Goal: Transaction & Acquisition: Purchase product/service

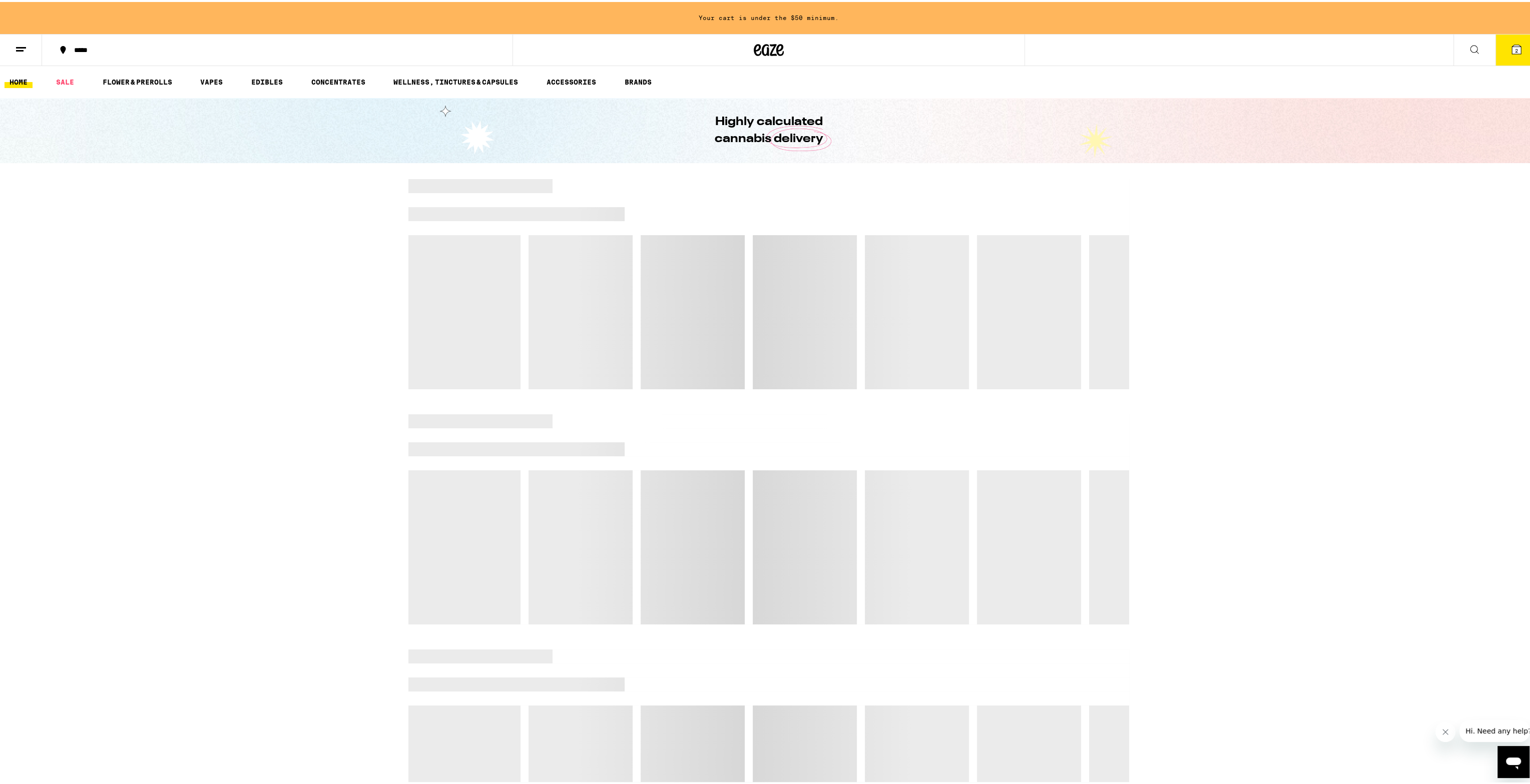
click at [1516, 46] on button "2" at bounding box center [1517, 48] width 42 height 31
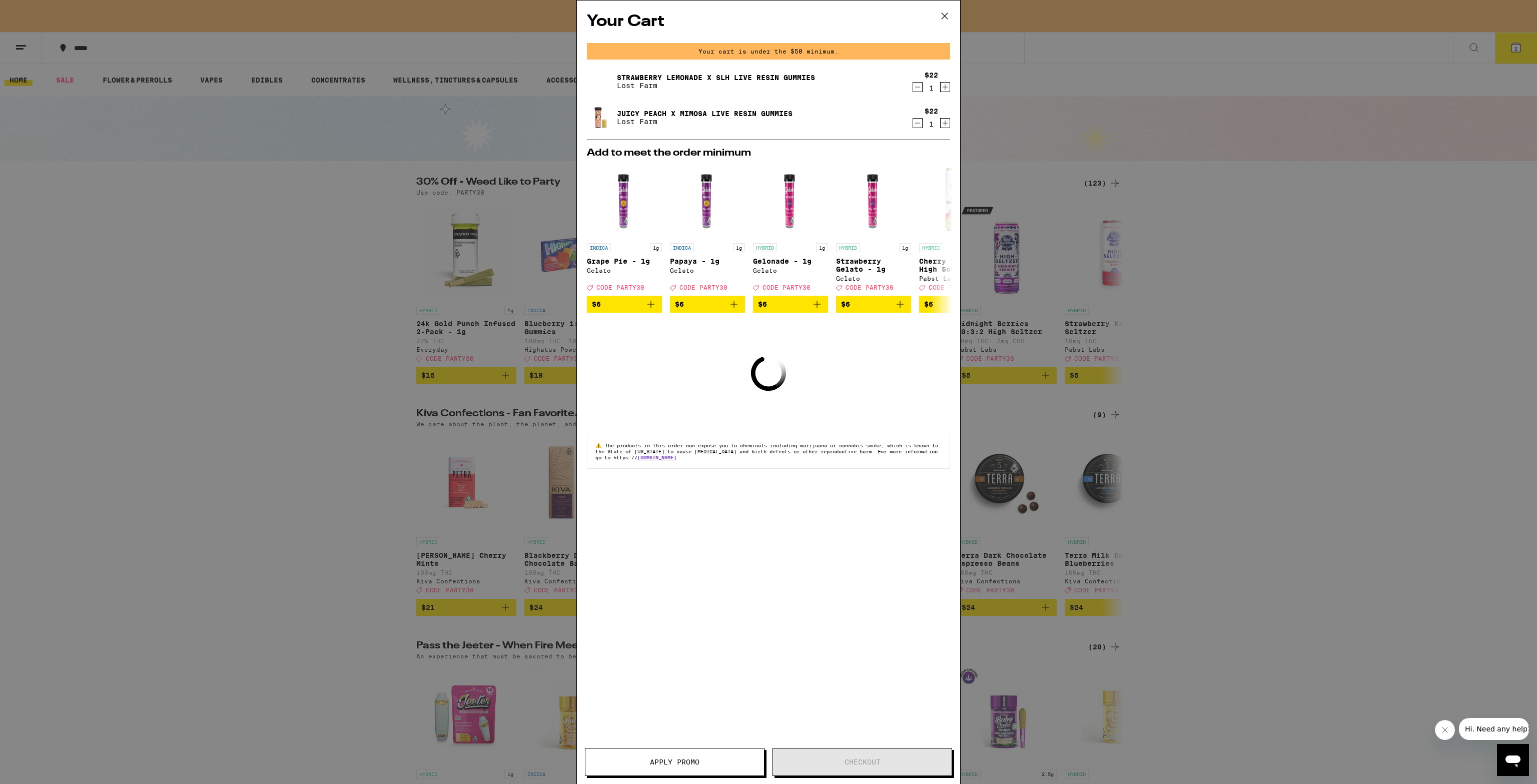
click at [1317, 289] on div "Your Cart Your cart is under the $50 minimum. Strawberry Lemonade x SLH Live Re…" at bounding box center [768, 392] width 1537 height 784
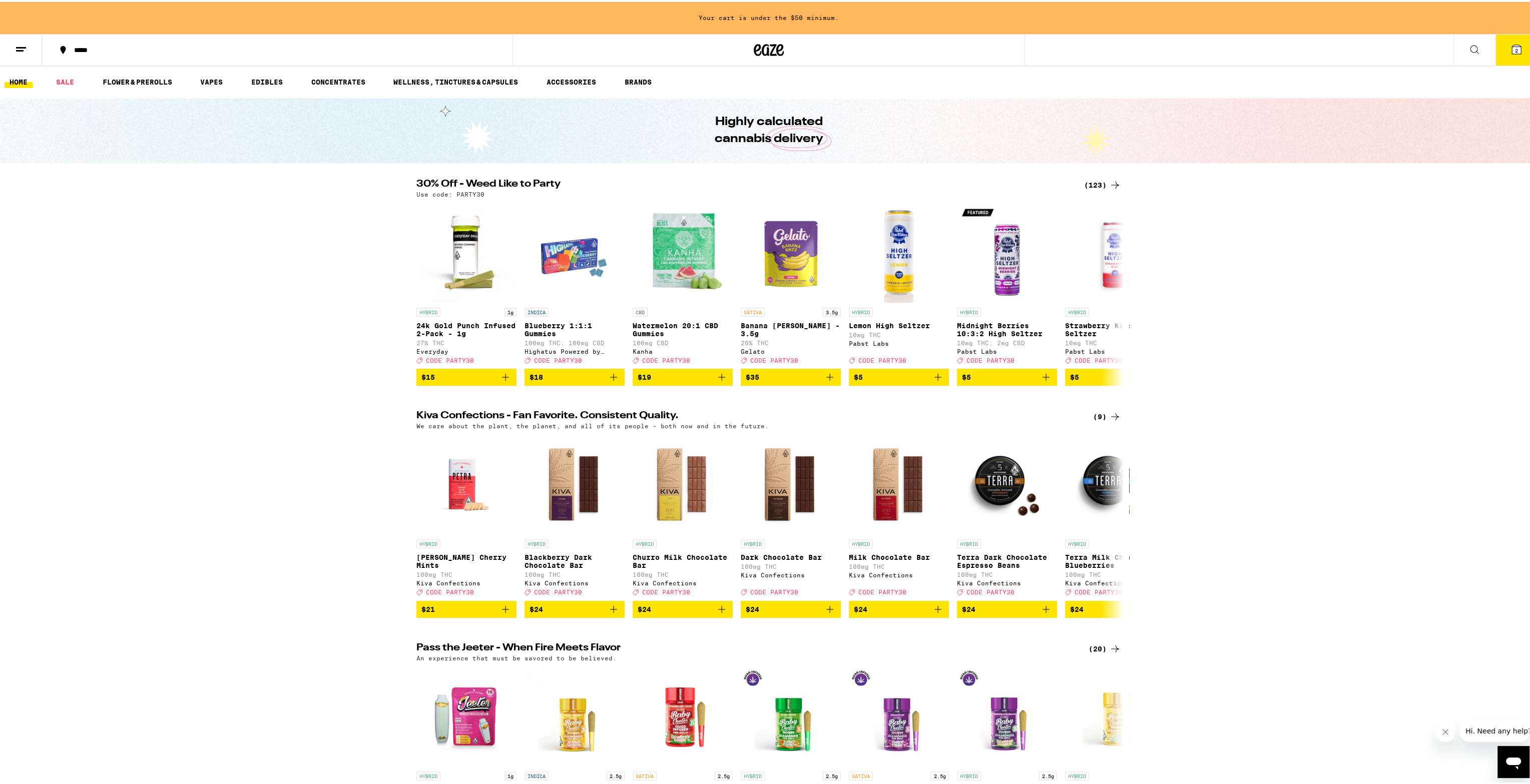
click at [1093, 182] on div "(123)" at bounding box center [1102, 183] width 37 height 12
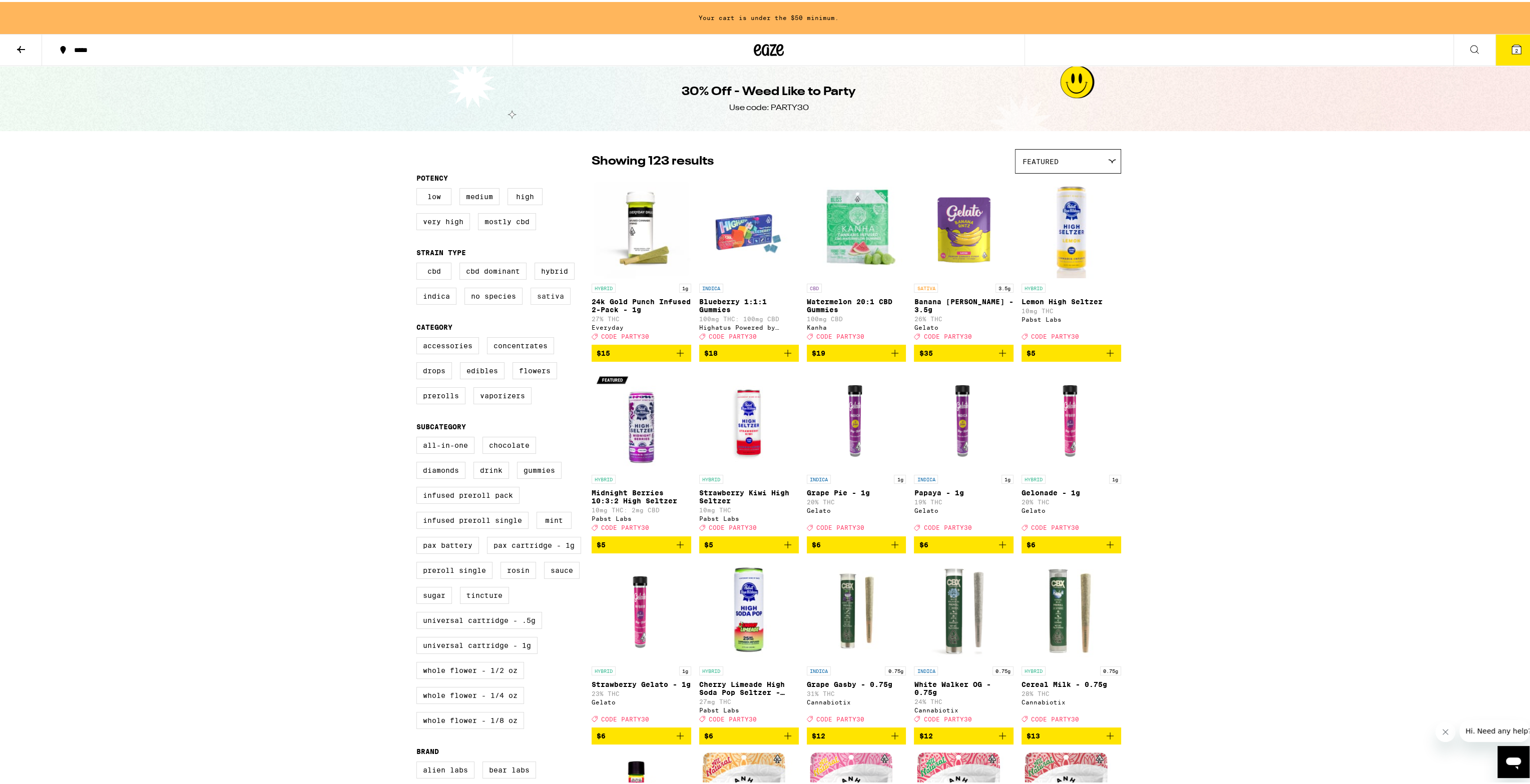
click at [547, 300] on label "Sativa" at bounding box center [551, 294] width 40 height 17
click at [419, 262] on input "Sativa" at bounding box center [419, 262] width 1 height 1
checkbox input "true"
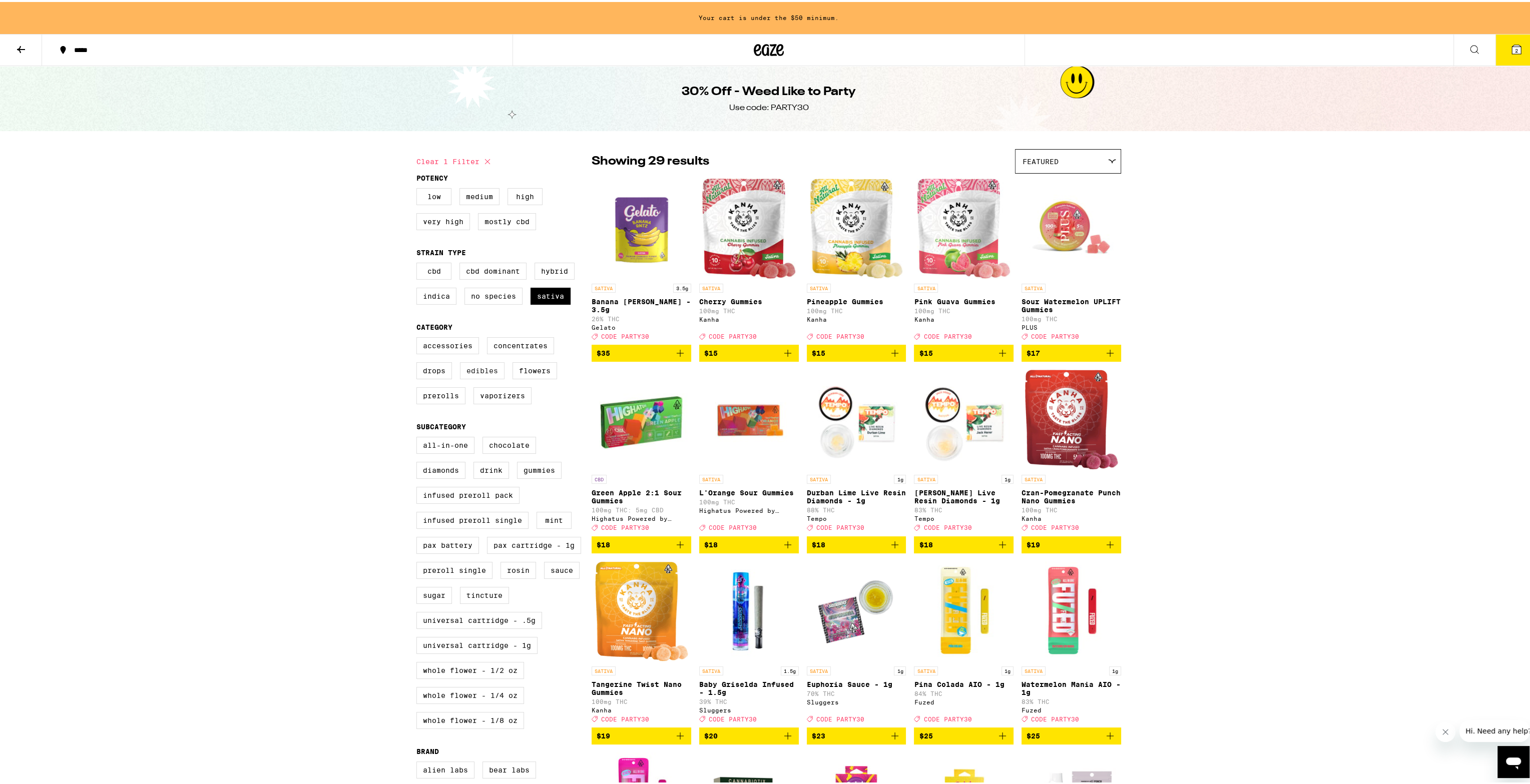
click at [484, 377] on label "Edibles" at bounding box center [482, 369] width 45 height 17
click at [419, 338] on input "Edibles" at bounding box center [419, 337] width 1 height 1
checkbox input "true"
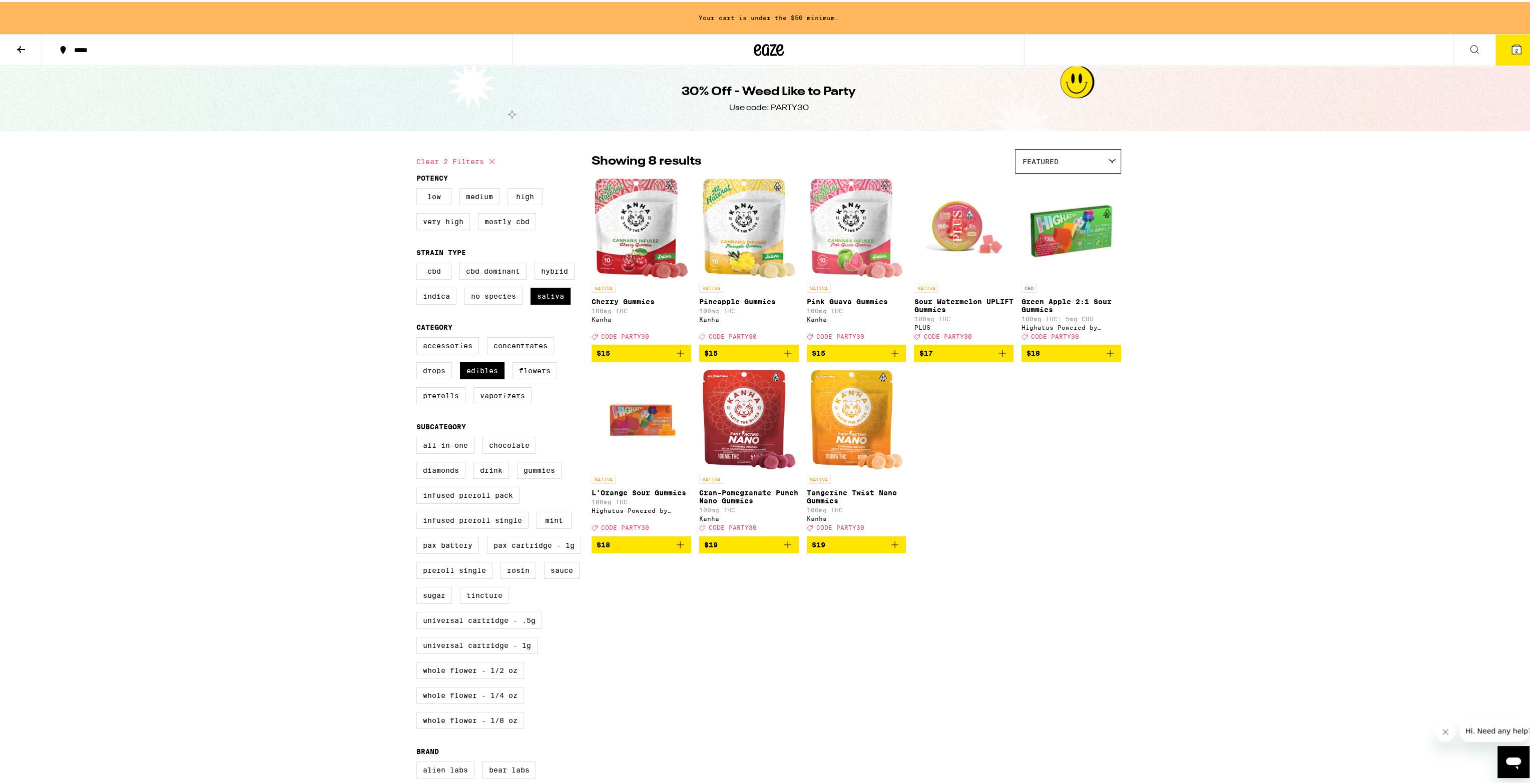
click at [677, 546] on icon "Add to bag" at bounding box center [680, 543] width 7 height 7
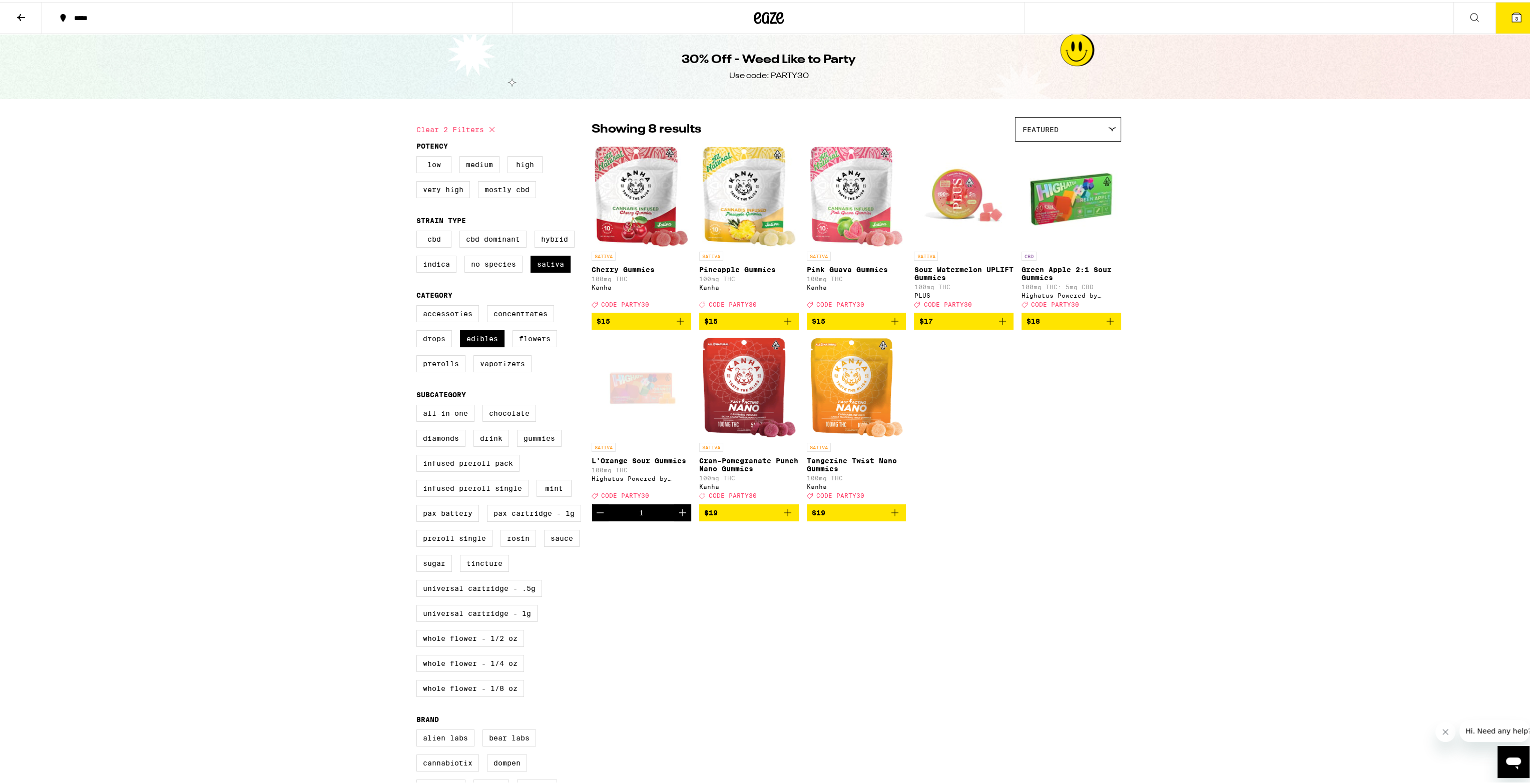
click at [680, 514] on icon "Increment" at bounding box center [683, 511] width 7 height 7
click at [782, 517] on icon "Add to bag" at bounding box center [788, 511] width 12 height 12
click at [1513, 26] on button "5" at bounding box center [1517, 17] width 42 height 31
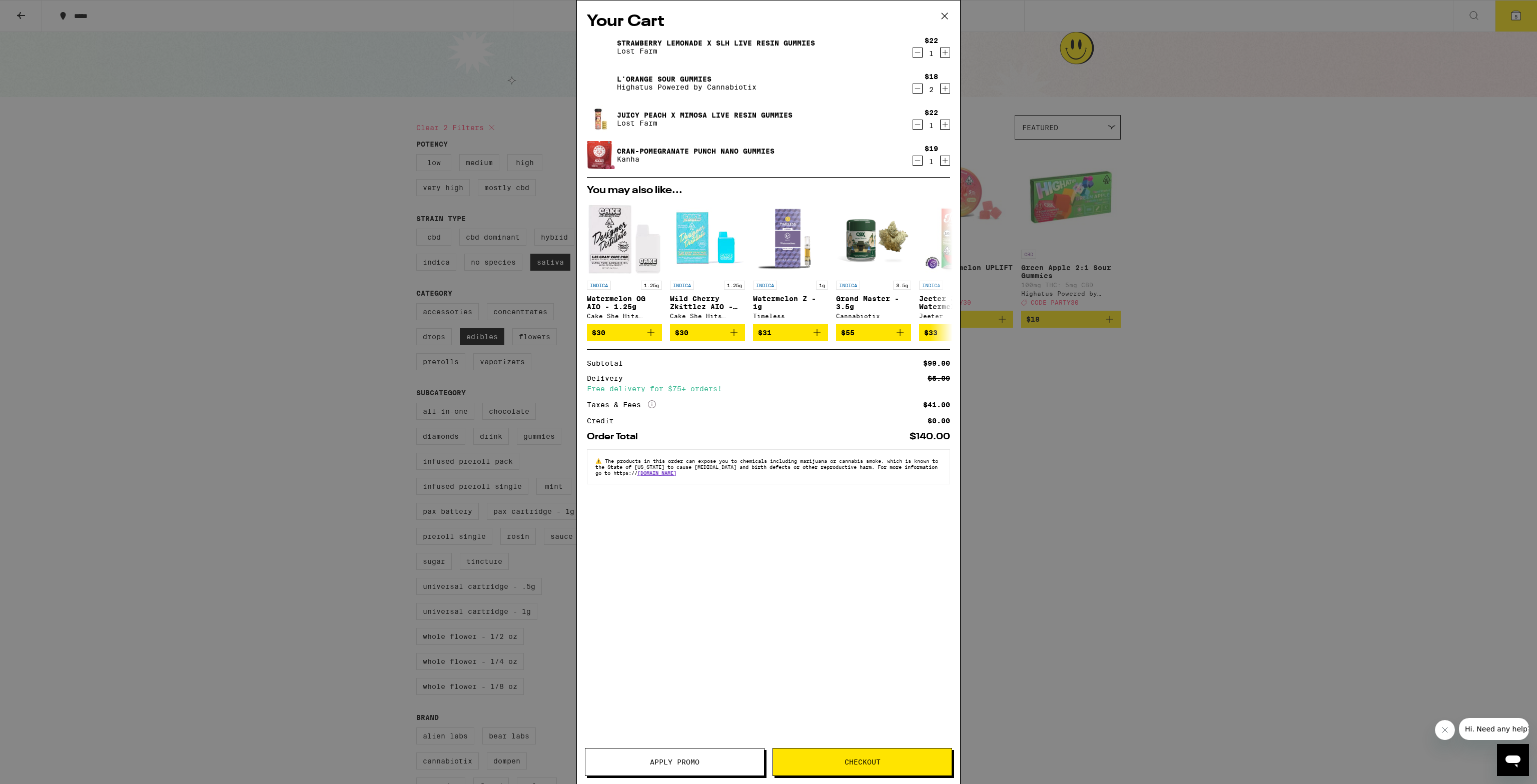
click at [683, 763] on span "Apply Promo" at bounding box center [675, 762] width 50 height 7
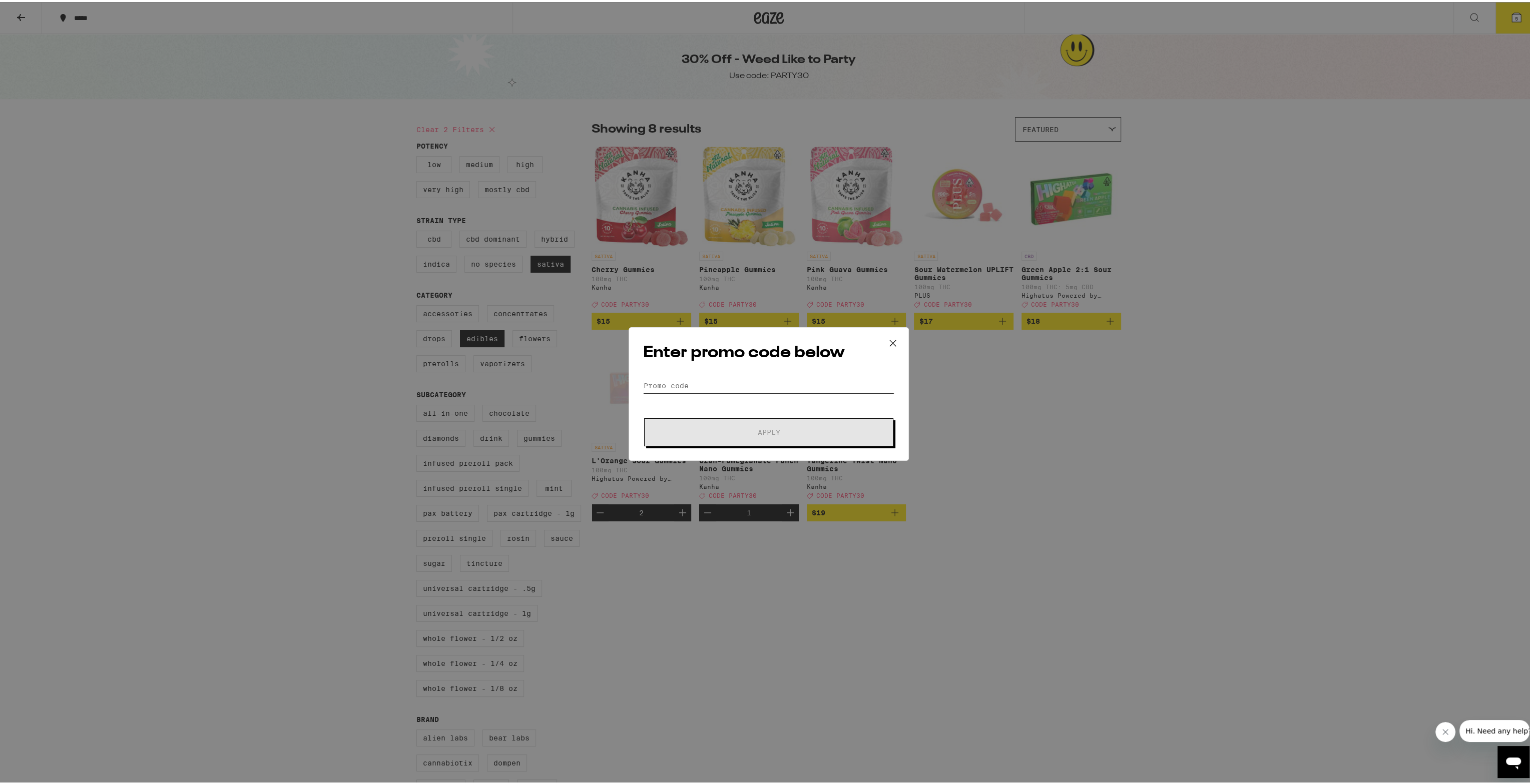
click at [674, 384] on input "Promo Code" at bounding box center [769, 384] width 251 height 15
type input "party30"
click at [795, 425] on button "Apply" at bounding box center [769, 430] width 249 height 28
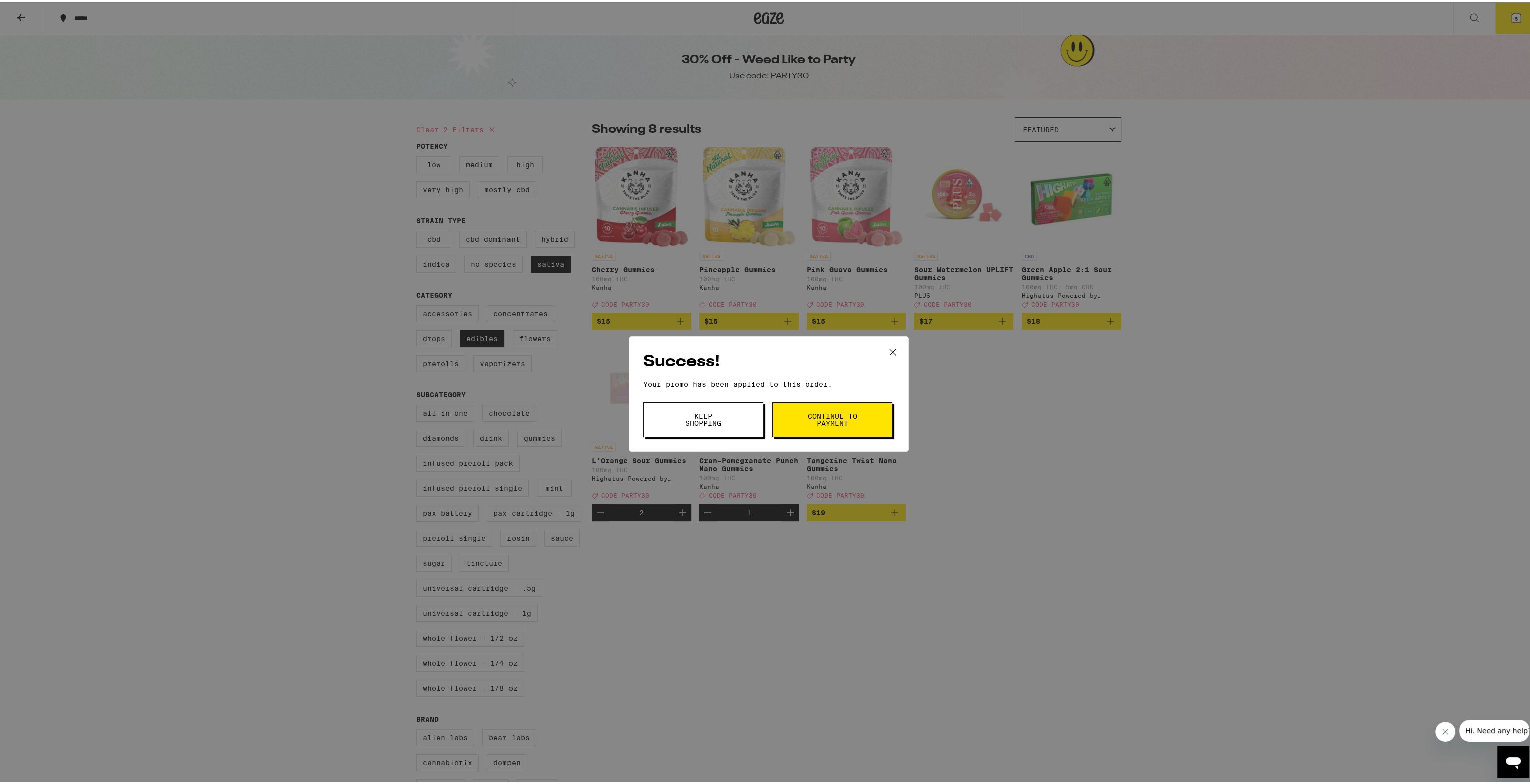
click at [807, 423] on span "Continue to payment" at bounding box center [832, 418] width 51 height 14
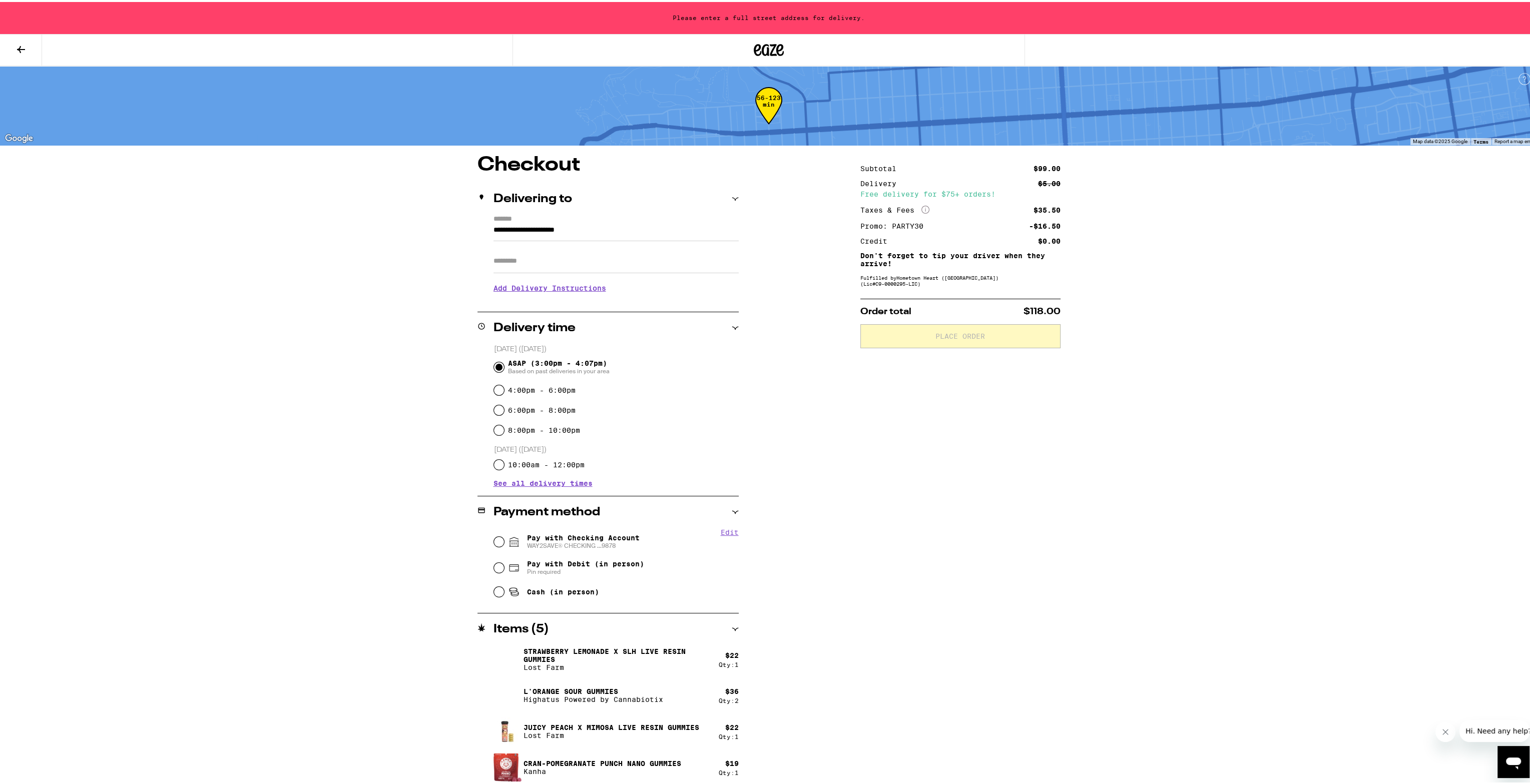
click at [535, 229] on input "**********" at bounding box center [616, 230] width 245 height 17
click at [514, 226] on input "**********" at bounding box center [616, 230] width 245 height 17
click at [514, 225] on input "**********" at bounding box center [616, 230] width 245 height 17
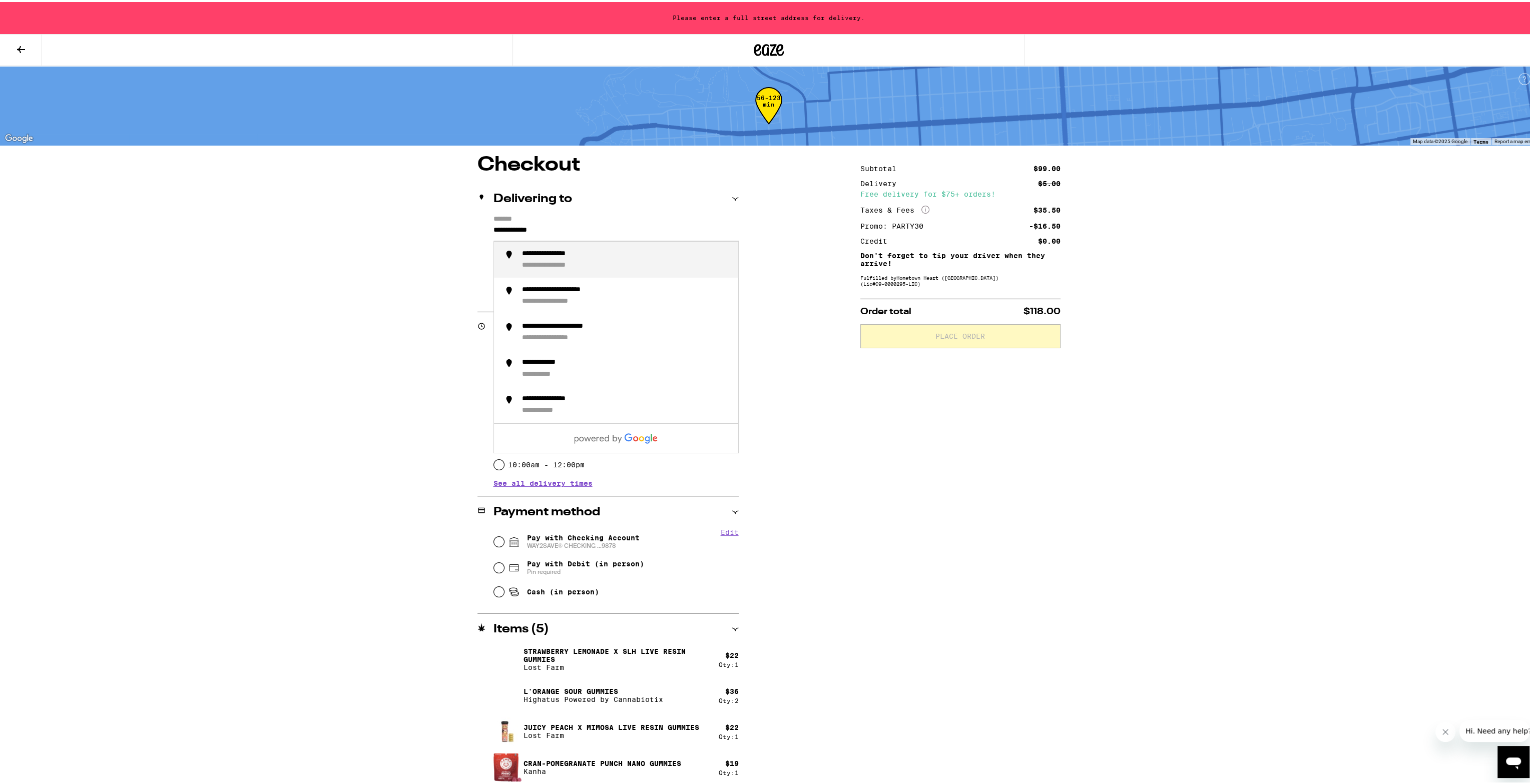
click at [579, 268] on div "**********" at bounding box center [560, 263] width 77 height 9
type input "**********"
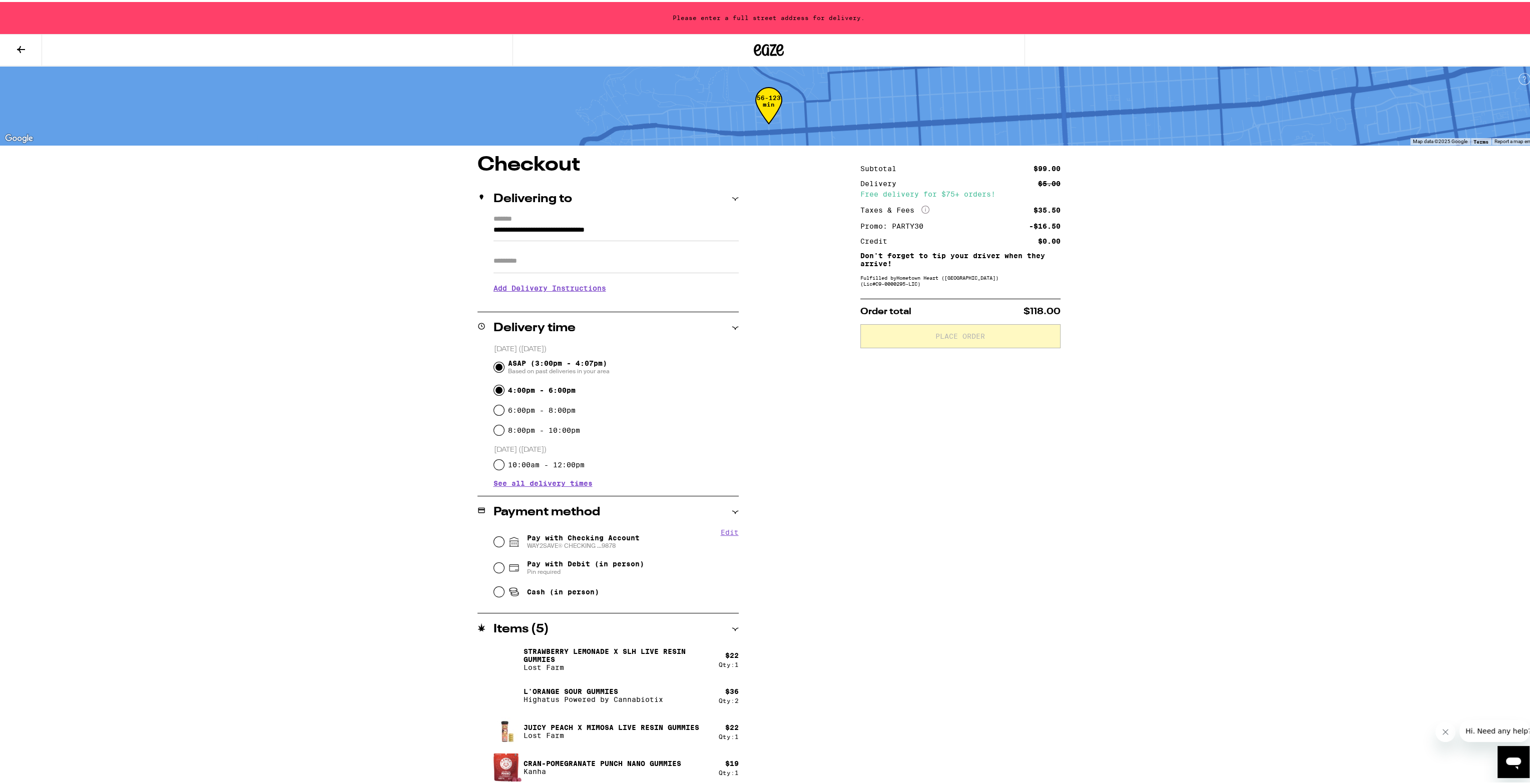
click at [494, 388] on input "4:00pm - 6:00pm" at bounding box center [499, 388] width 10 height 10
radio input "true"
click at [496, 366] on input "ASAP (3:00pm - 4:07pm) Based on past deliveries in your area" at bounding box center [499, 366] width 10 height 10
radio input "true"
click at [495, 541] on input "Pay with Checking Account WAY2SAVE® CHECKING ...9878" at bounding box center [499, 540] width 10 height 10
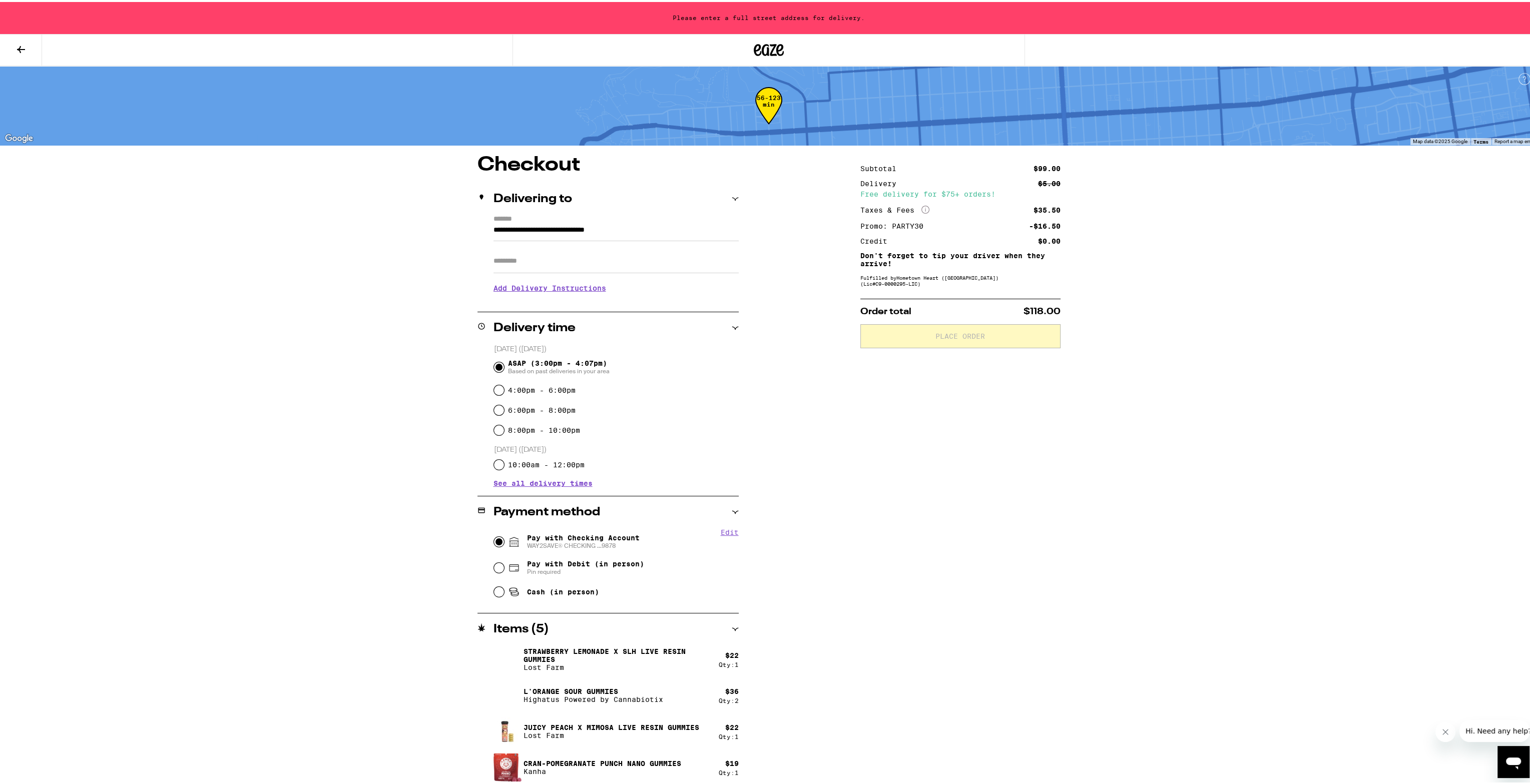
radio input "true"
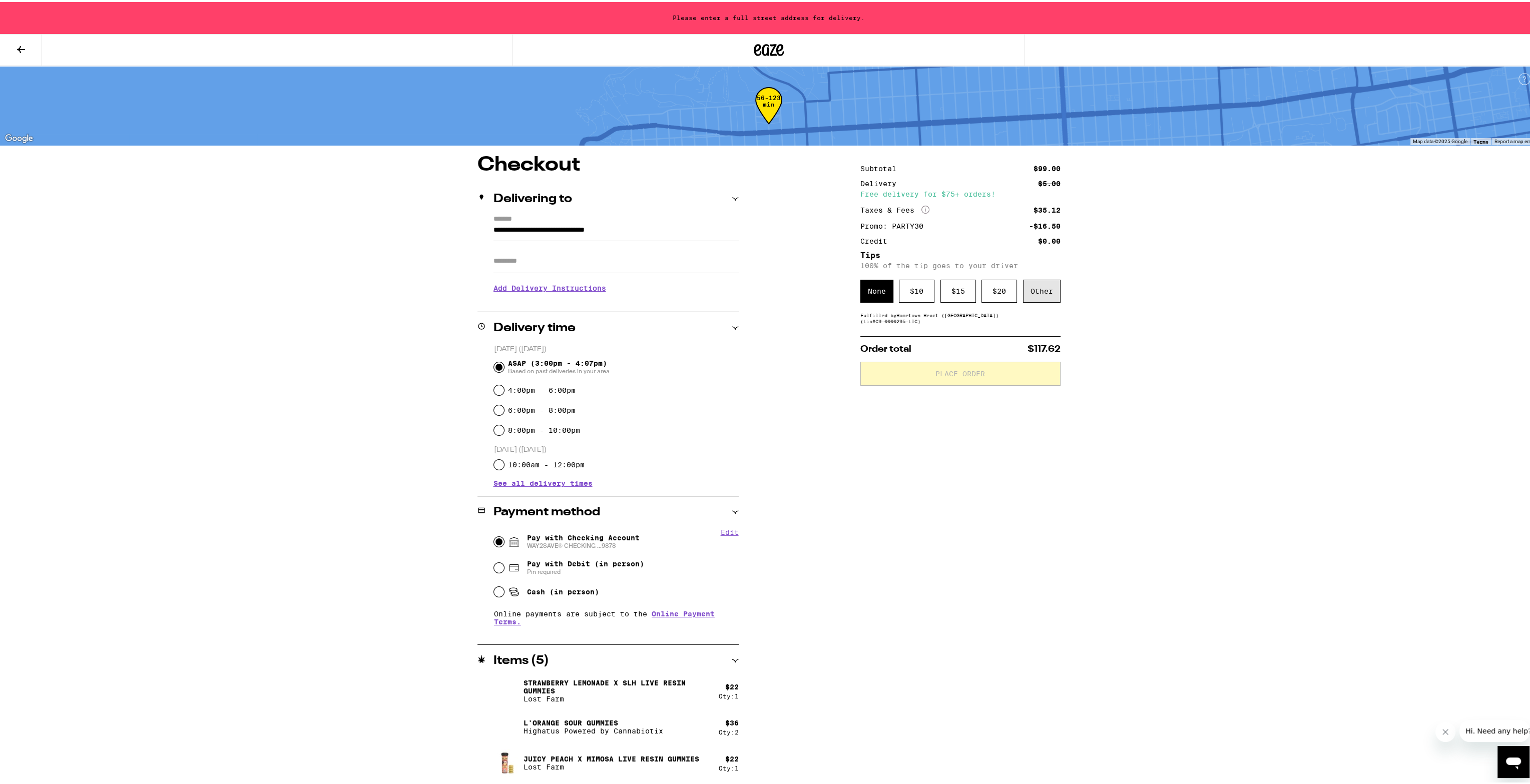
click at [1042, 292] on div "Other" at bounding box center [1041, 289] width 37 height 23
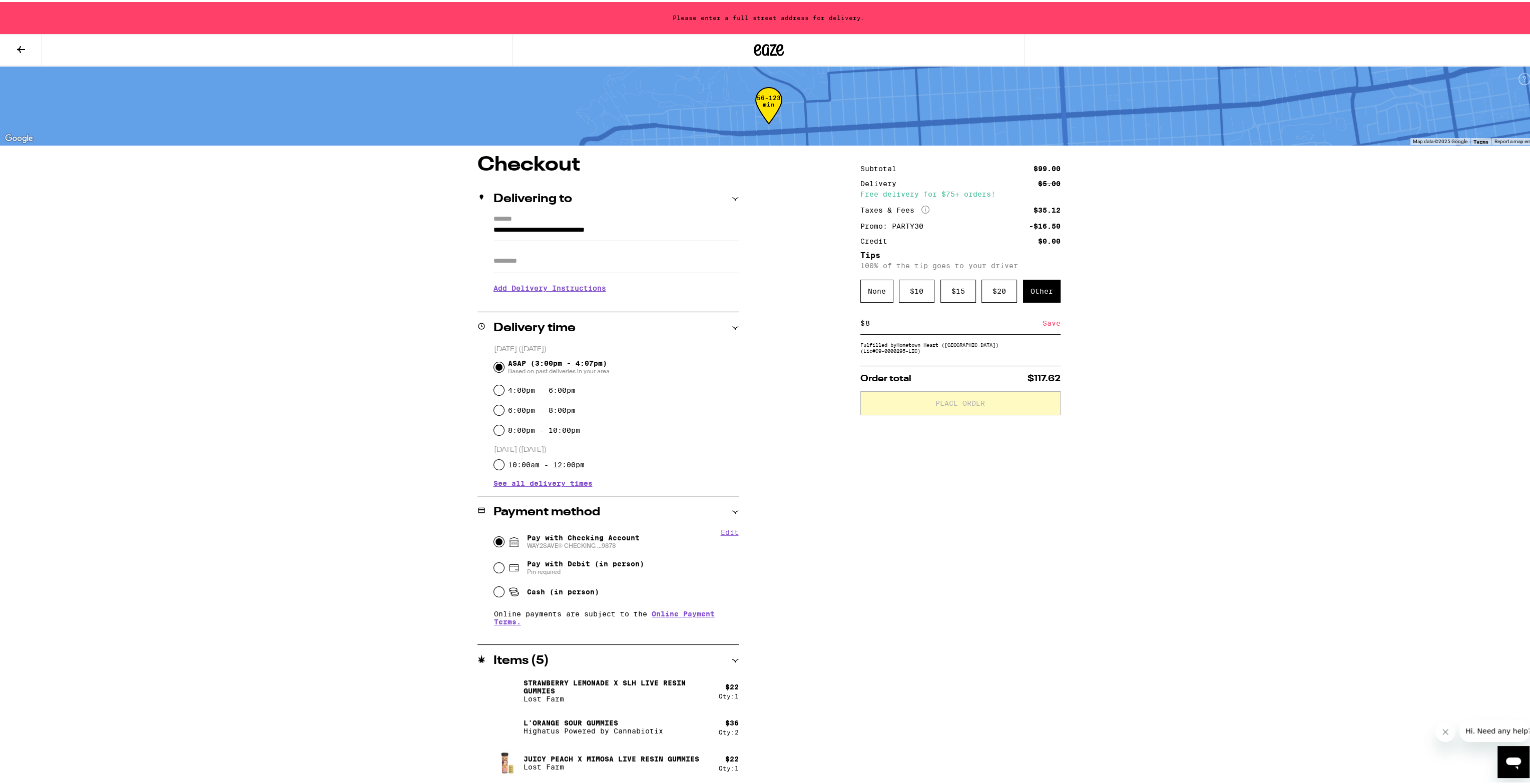
type input "8"
click at [1050, 319] on div "Save" at bounding box center [1052, 321] width 18 height 22
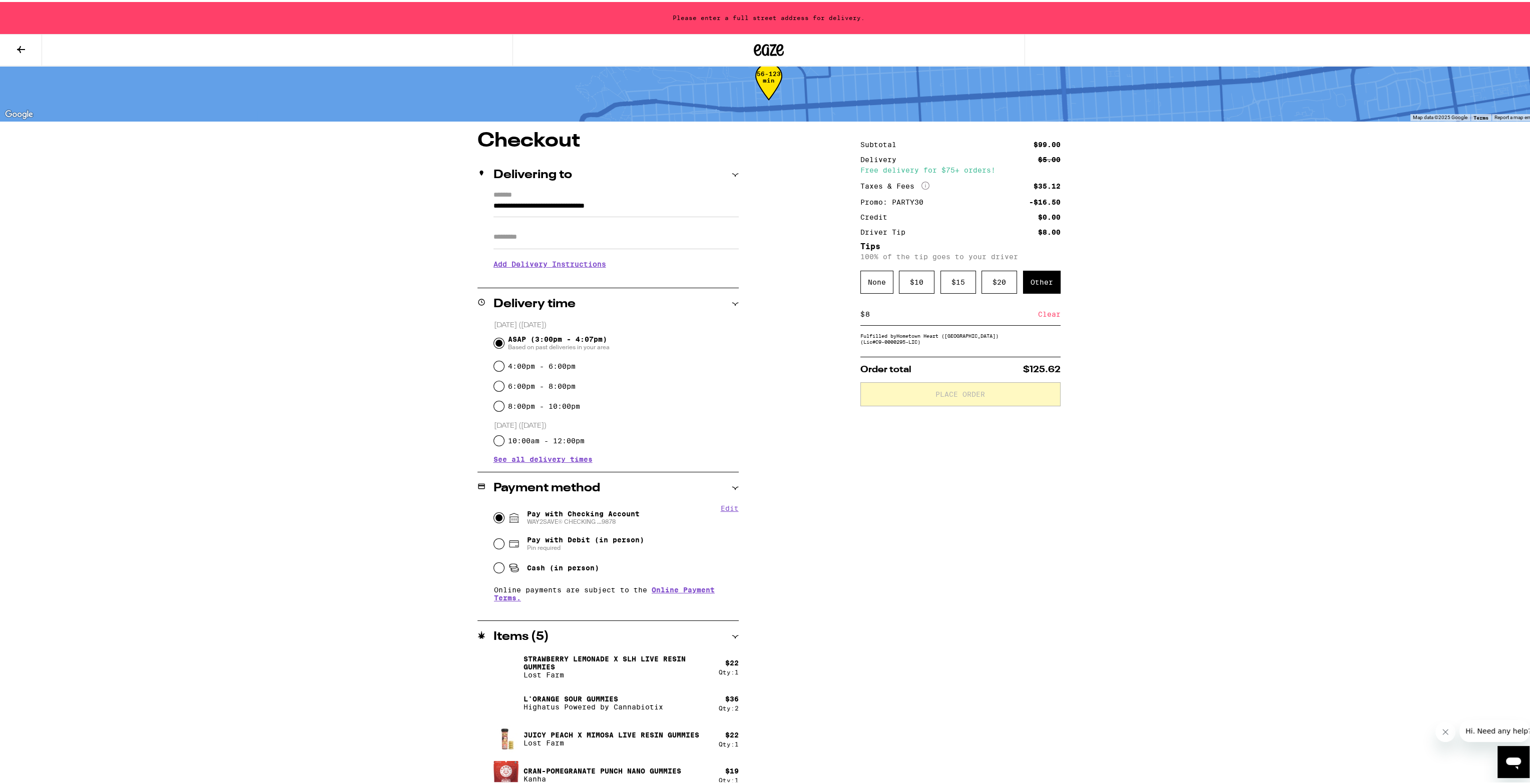
scroll to position [35, 0]
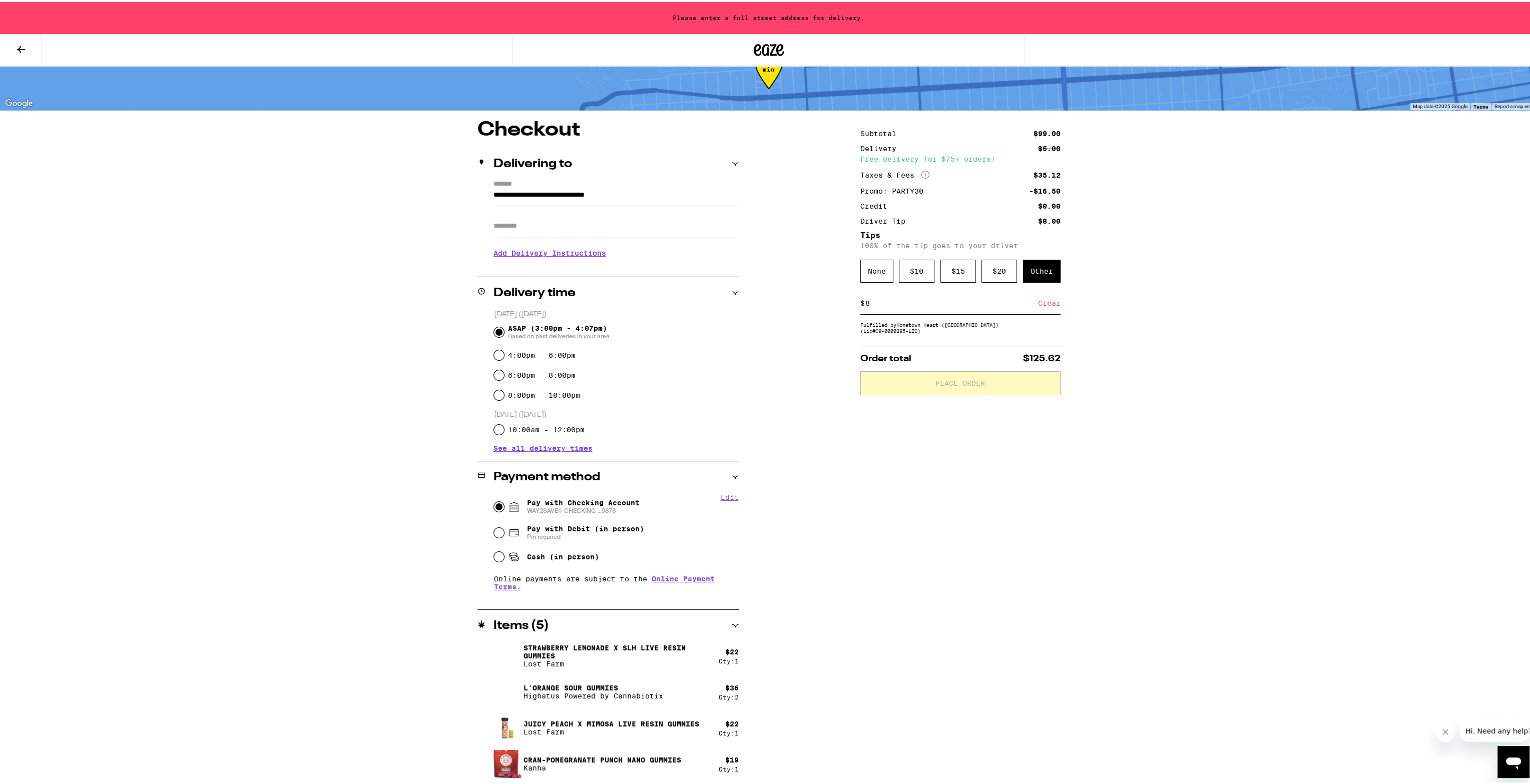
click at [892, 596] on div "Subtotal $99.00 Delivery $5.00 Free delivery for $75+ orders! Taxes & Fees More…" at bounding box center [960, 451] width 201 height 667
click at [579, 196] on input "**********" at bounding box center [616, 196] width 245 height 17
click at [624, 215] on div "**********" at bounding box center [626, 223] width 208 height 21
click at [503, 191] on input "**********" at bounding box center [616, 196] width 245 height 17
click at [519, 194] on input "**********" at bounding box center [616, 196] width 245 height 17
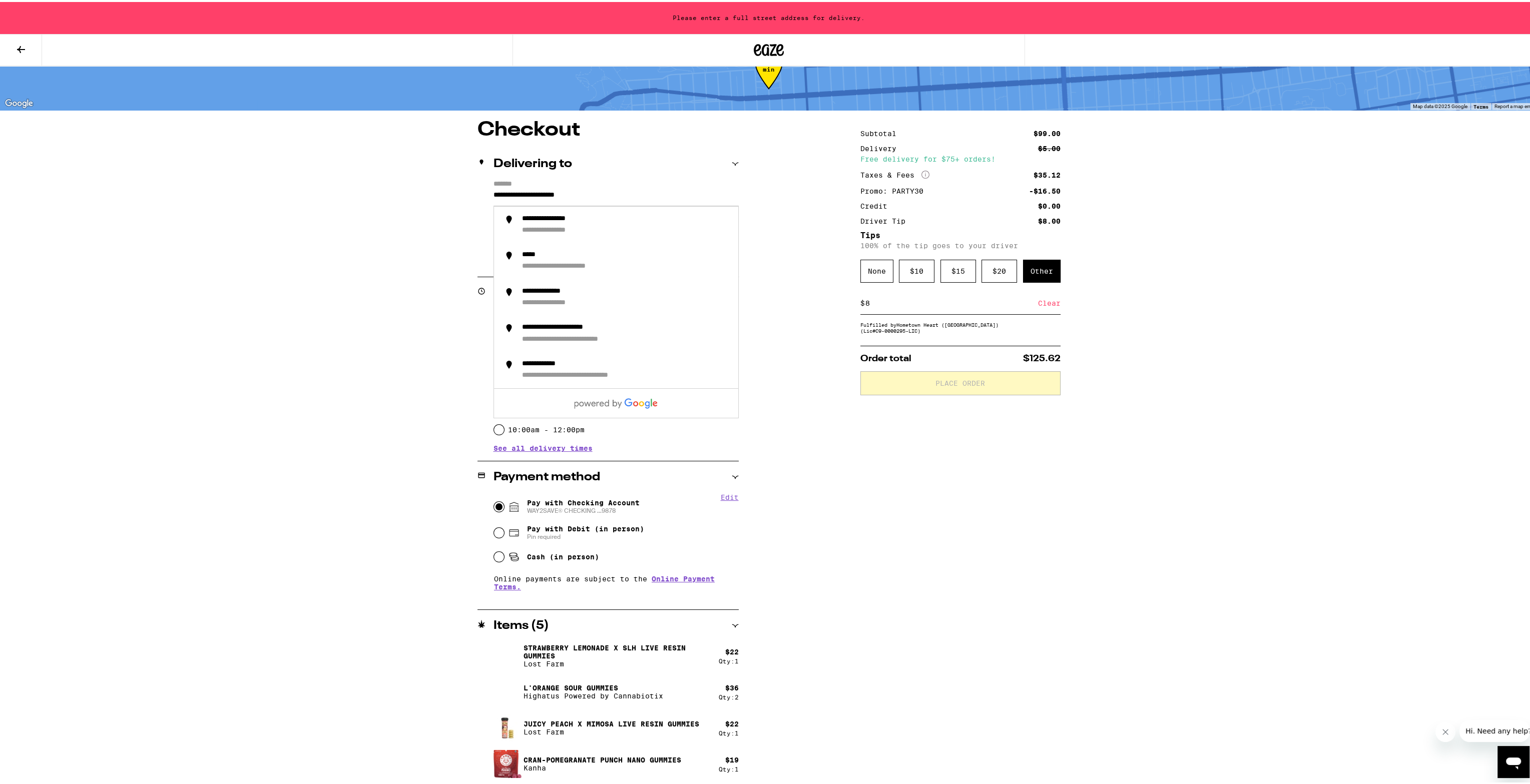
click at [519, 194] on input "**********" at bounding box center [616, 196] width 245 height 17
click at [536, 224] on div "**********" at bounding box center [560, 229] width 77 height 9
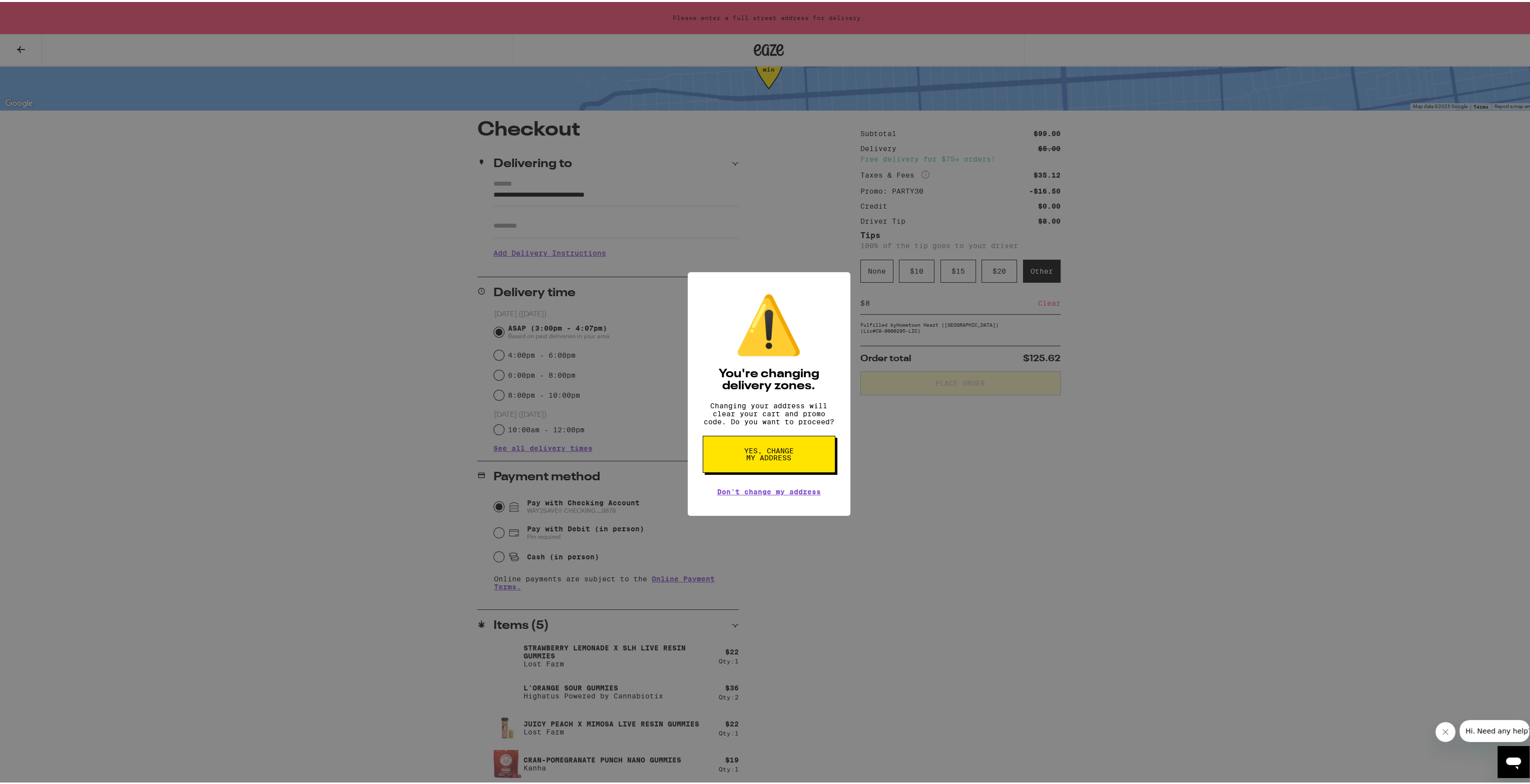
click at [781, 460] on span "Yes, change my address" at bounding box center [769, 452] width 51 height 14
type input "**********"
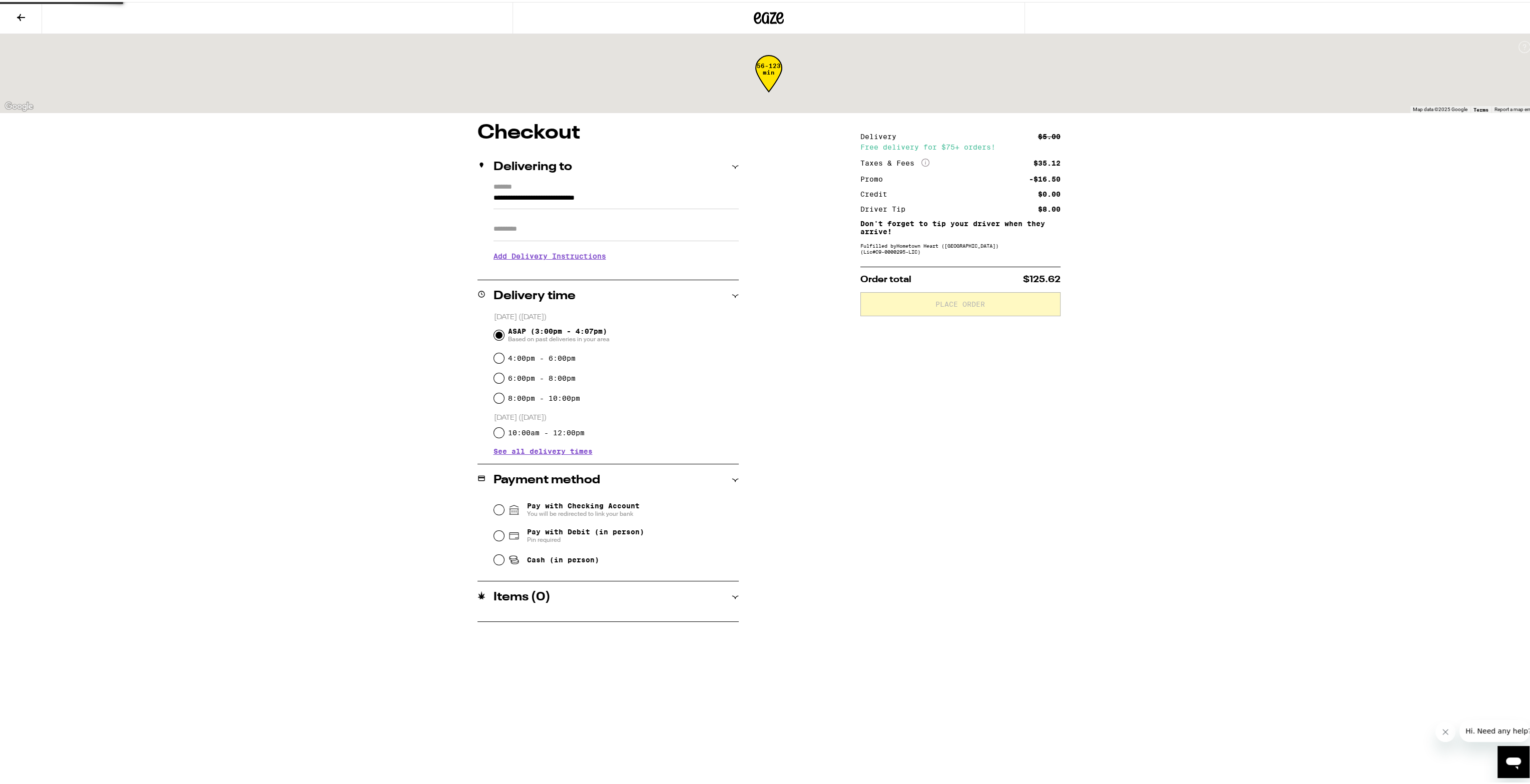
scroll to position [0, 0]
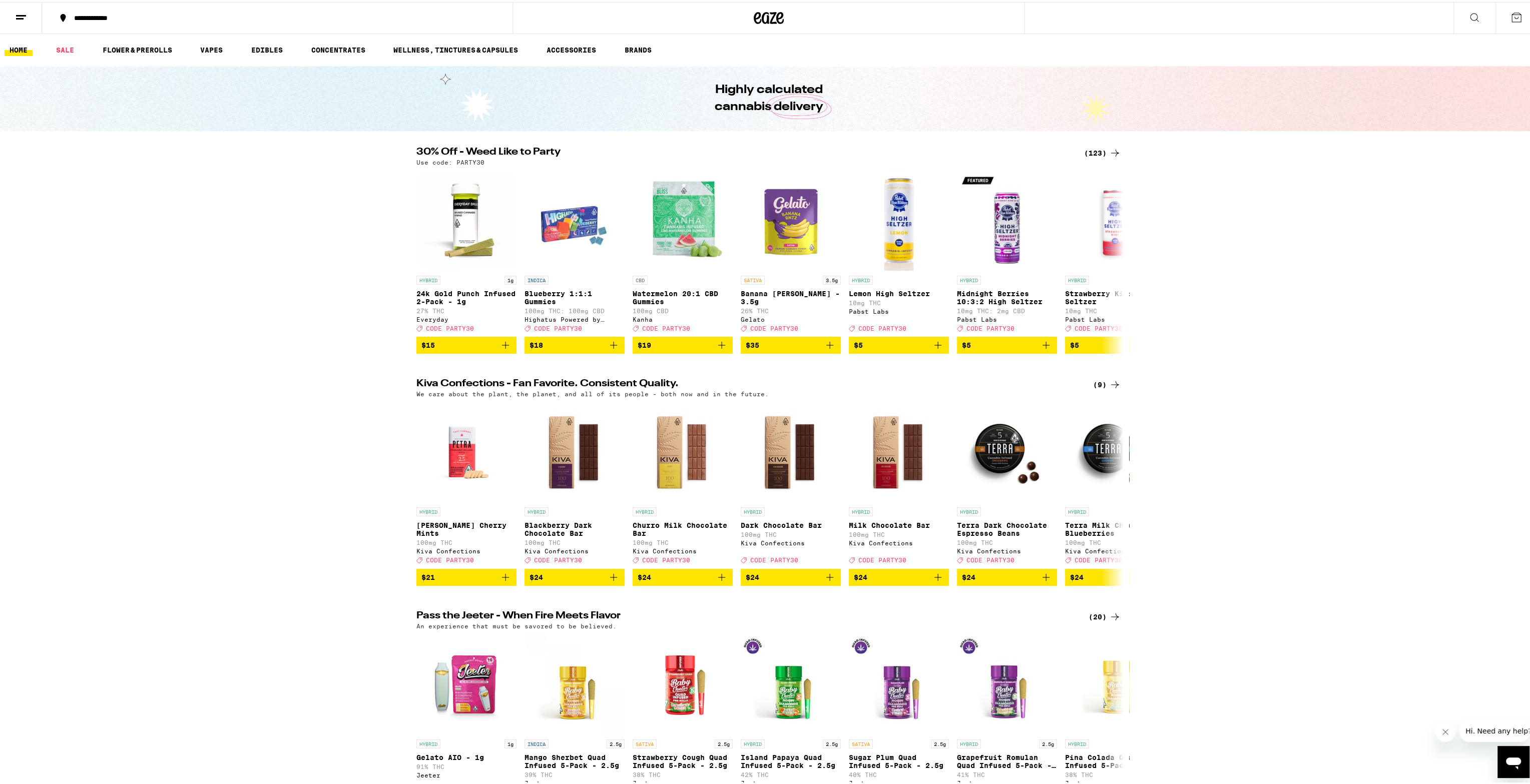
click at [1511, 16] on icon at bounding box center [1517, 16] width 12 height 12
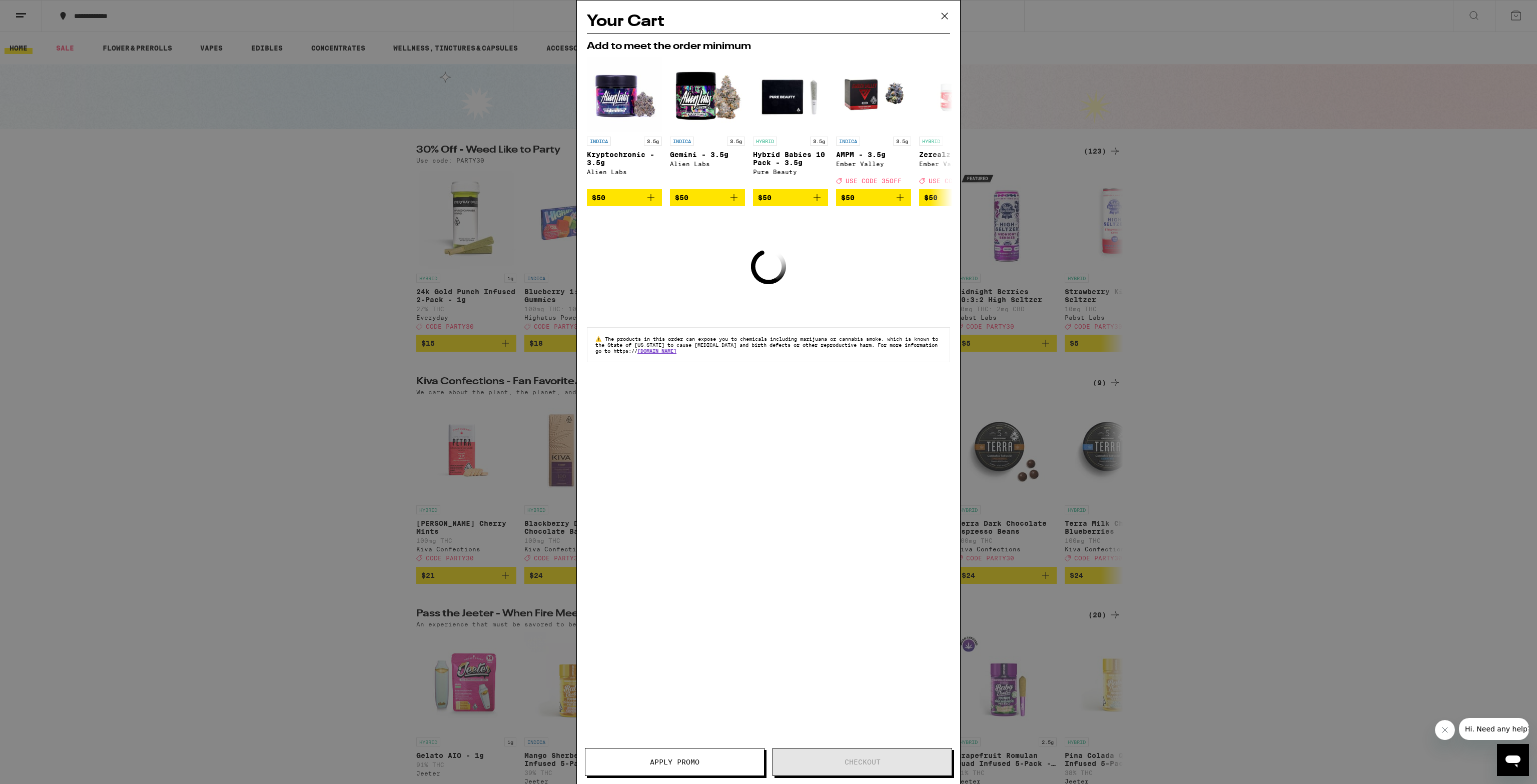
click at [943, 7] on button at bounding box center [945, 17] width 31 height 32
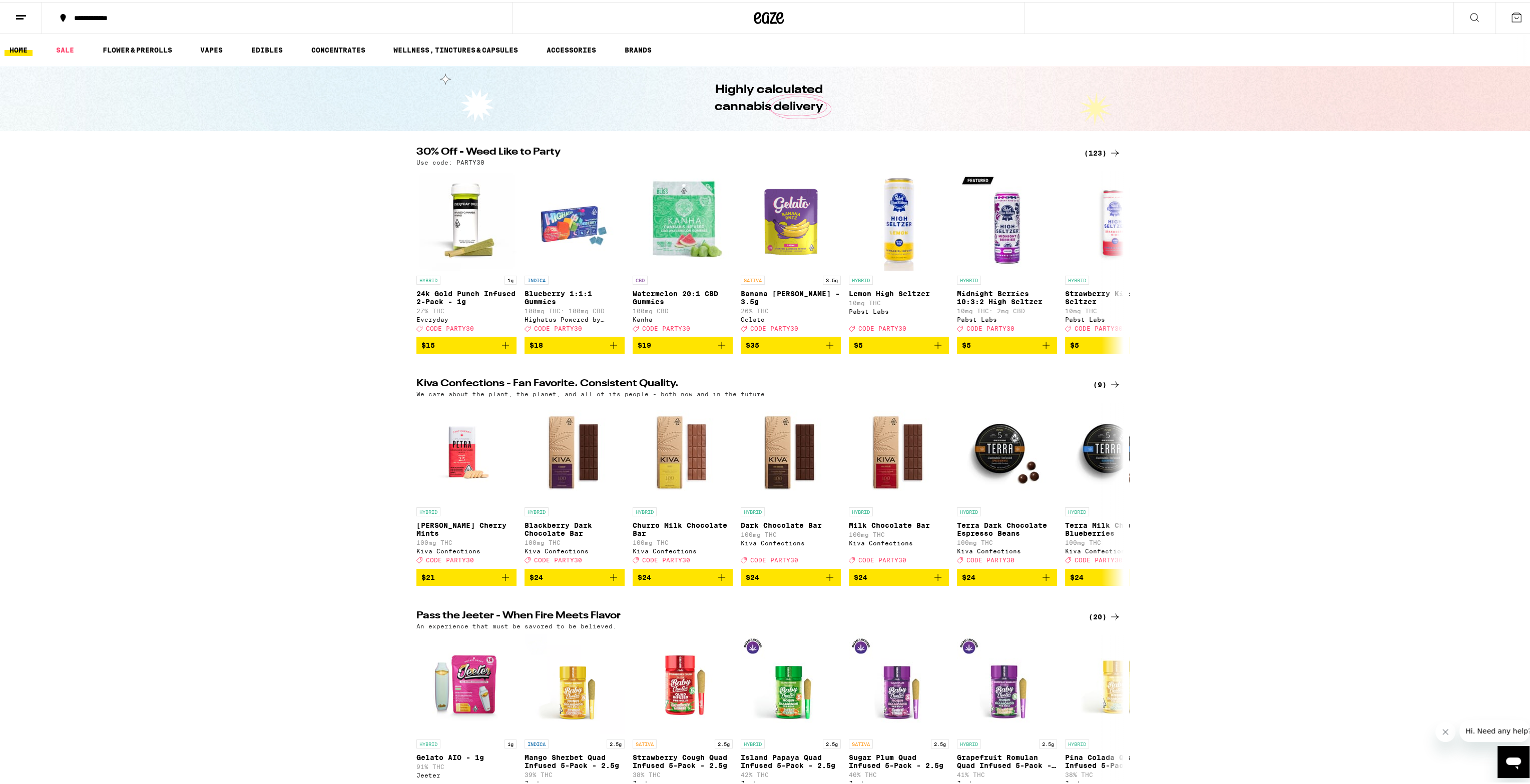
click at [943, 20] on div "Your Cart Add to meet the order minimum INDICA 3.5g Kryptochronic - 3.5g Alien …" at bounding box center [769, 392] width 1537 height 784
click at [1101, 153] on div "Your Cart Add to meet the order minimum INDICA 3.5g Kryptochronic - 3.5g Alien …" at bounding box center [769, 392] width 1537 height 784
click at [1097, 152] on div "(123)" at bounding box center [1102, 151] width 37 height 12
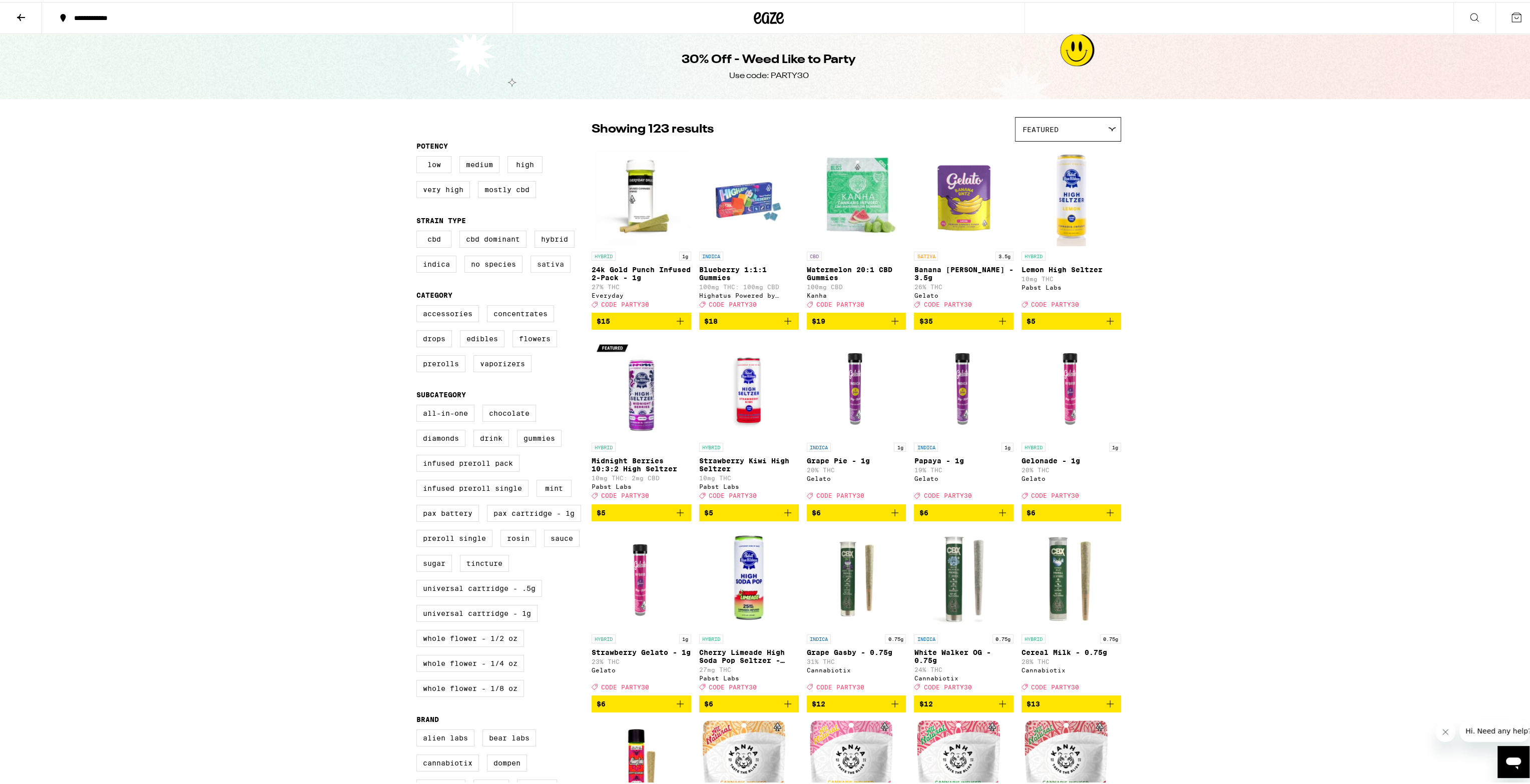
click at [547, 267] on label "Sativa" at bounding box center [551, 262] width 40 height 17
click at [419, 230] on input "Sativa" at bounding box center [419, 230] width 1 height 1
checkbox input "true"
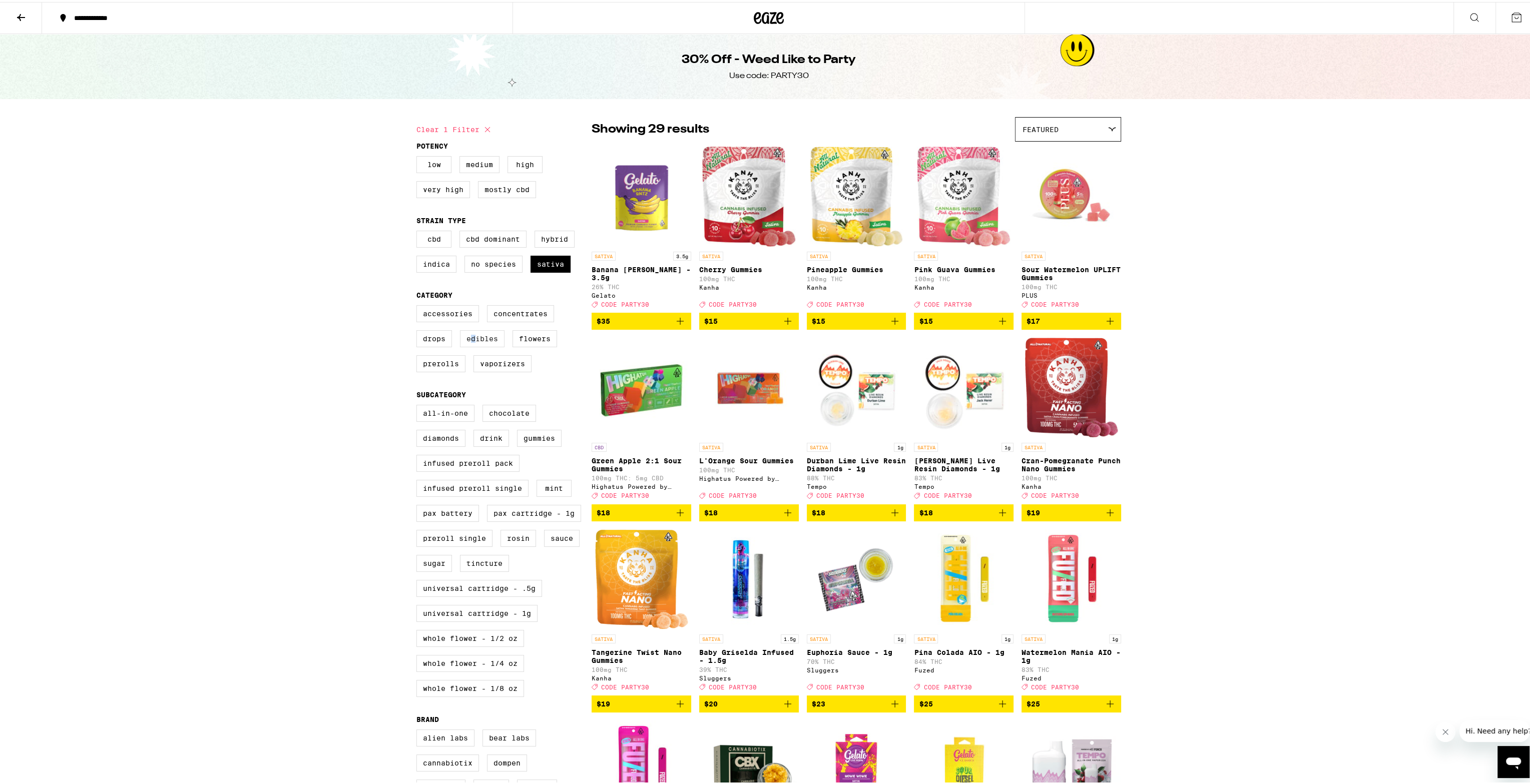
click at [469, 343] on label "Edibles" at bounding box center [482, 337] width 45 height 17
click at [472, 340] on label "Edibles" at bounding box center [482, 337] width 45 height 17
click at [419, 305] on input "Edibles" at bounding box center [419, 305] width 1 height 1
checkbox input "true"
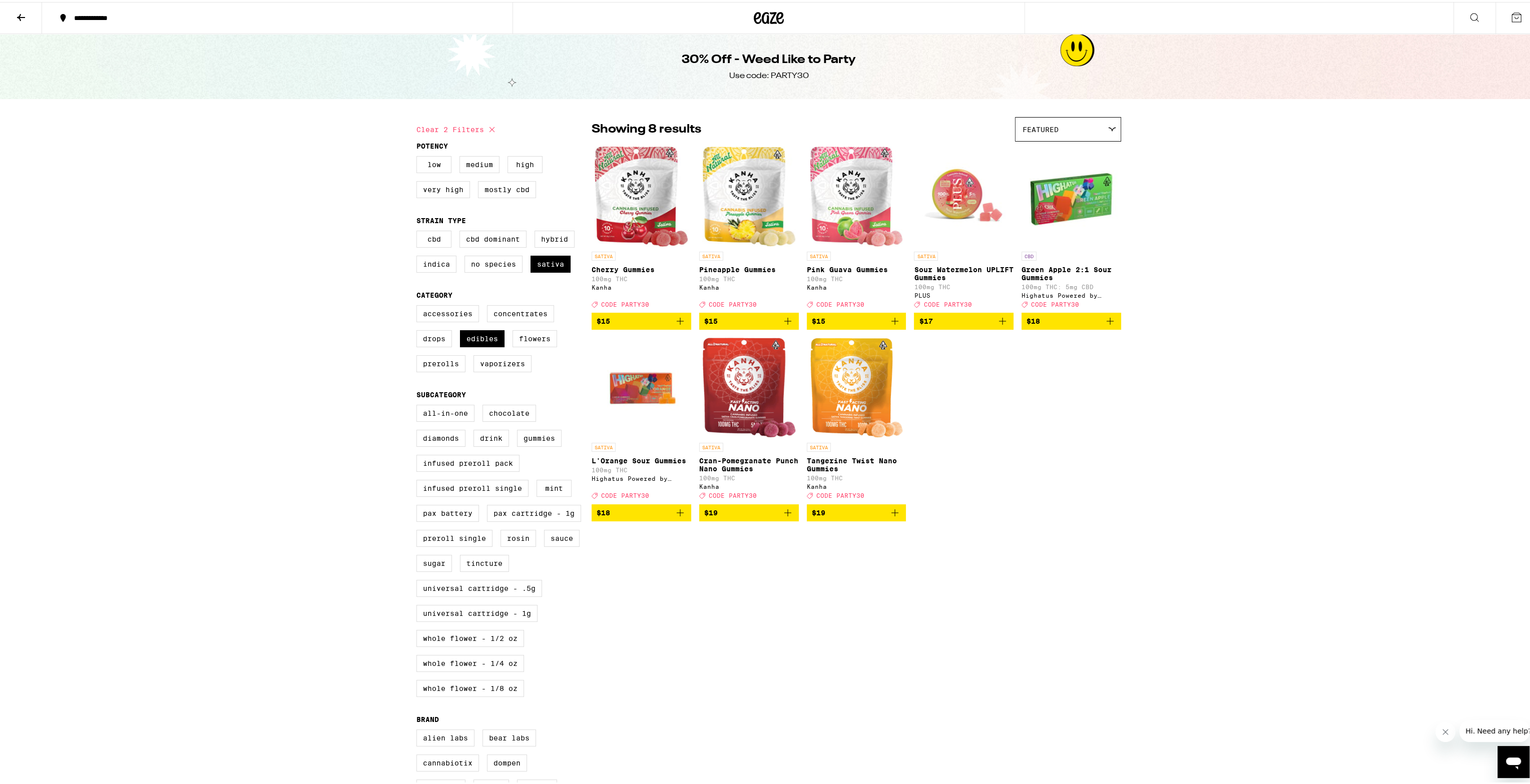
click at [675, 517] on icon "Add to bag" at bounding box center [680, 511] width 12 height 12
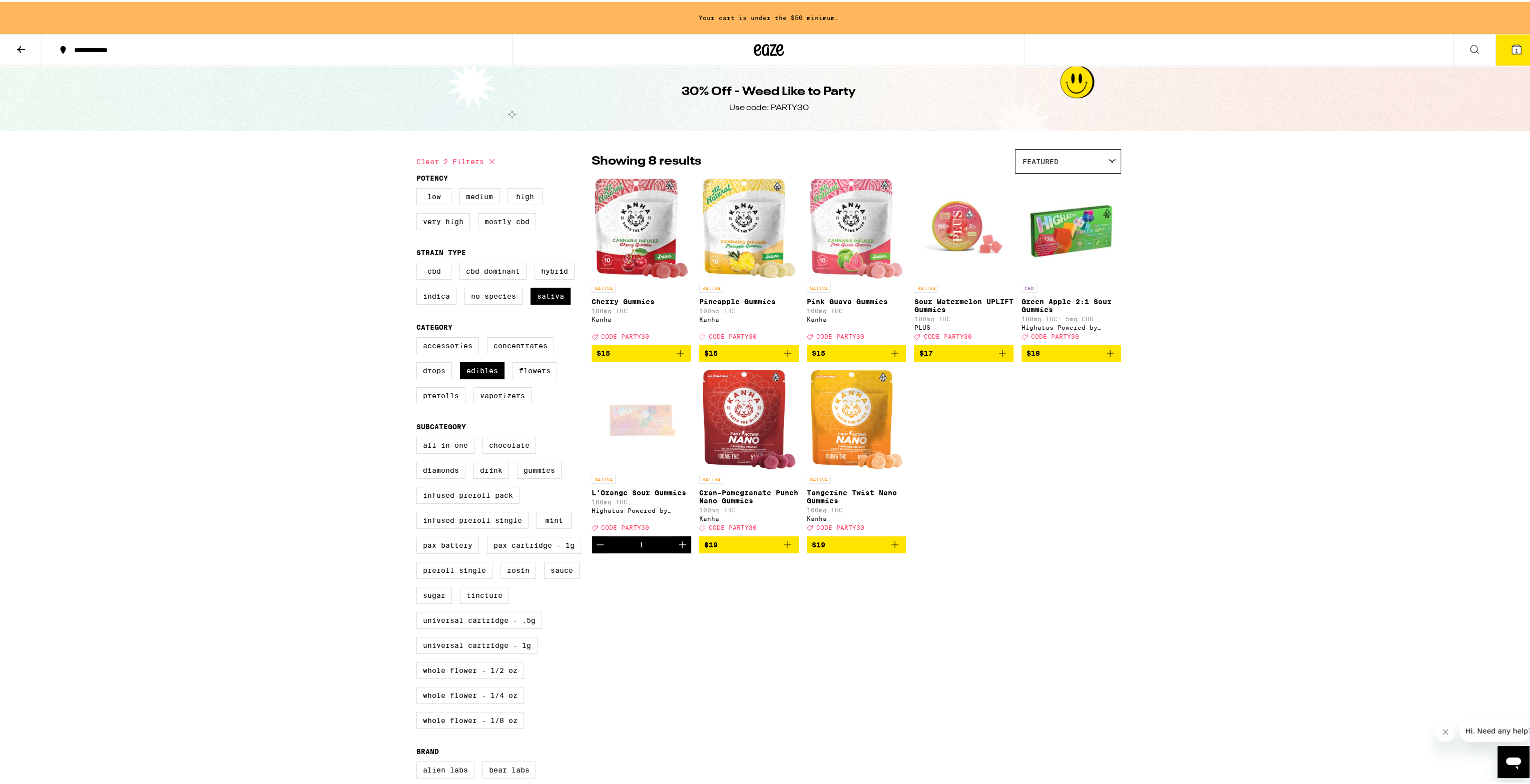
click at [680, 546] on icon "Increment" at bounding box center [683, 543] width 7 height 7
click at [998, 357] on icon "Add to bag" at bounding box center [1002, 351] width 12 height 12
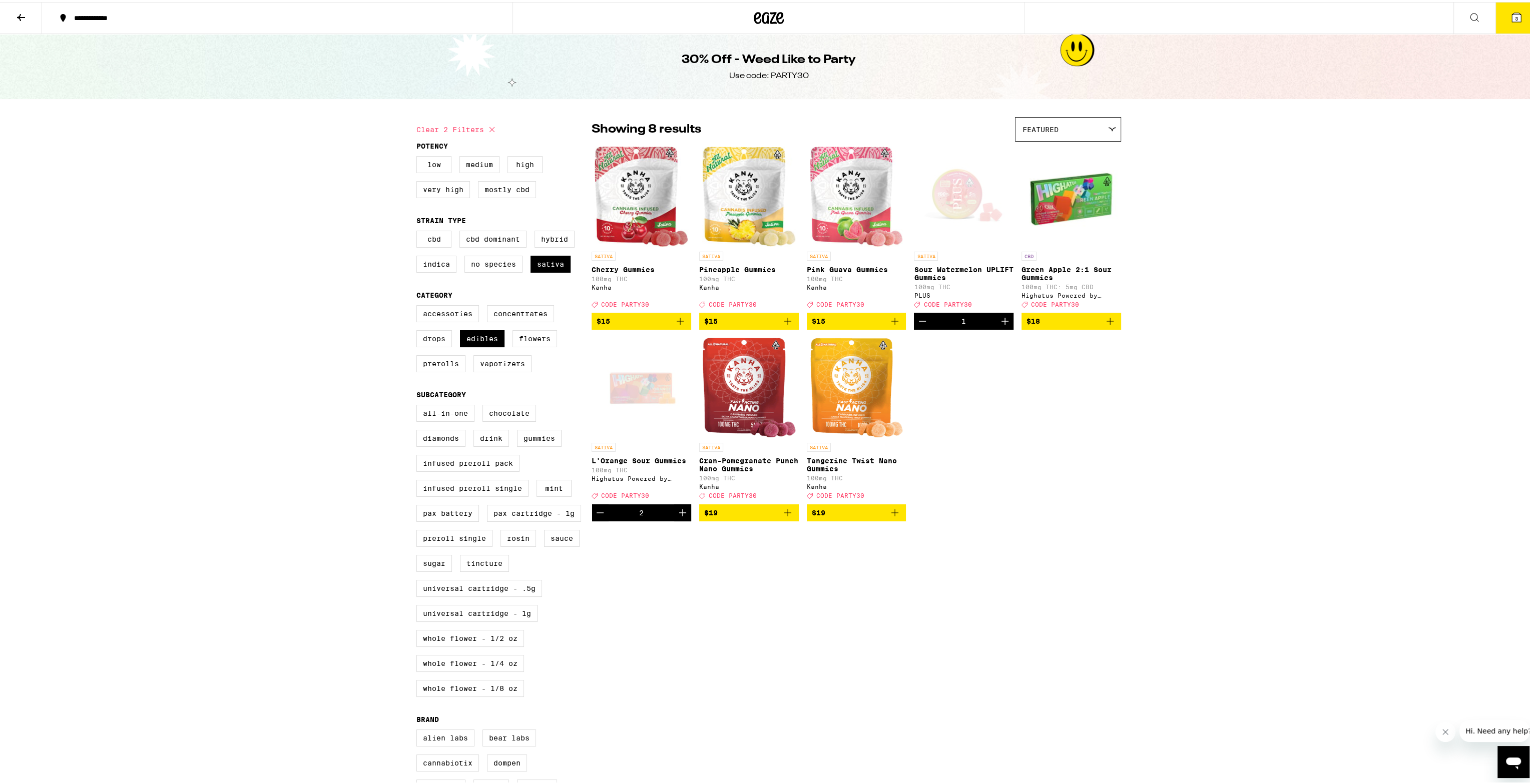
click at [783, 517] on icon "Add to bag" at bounding box center [788, 511] width 12 height 12
click at [762, 16] on icon at bounding box center [770, 16] width 15 height 12
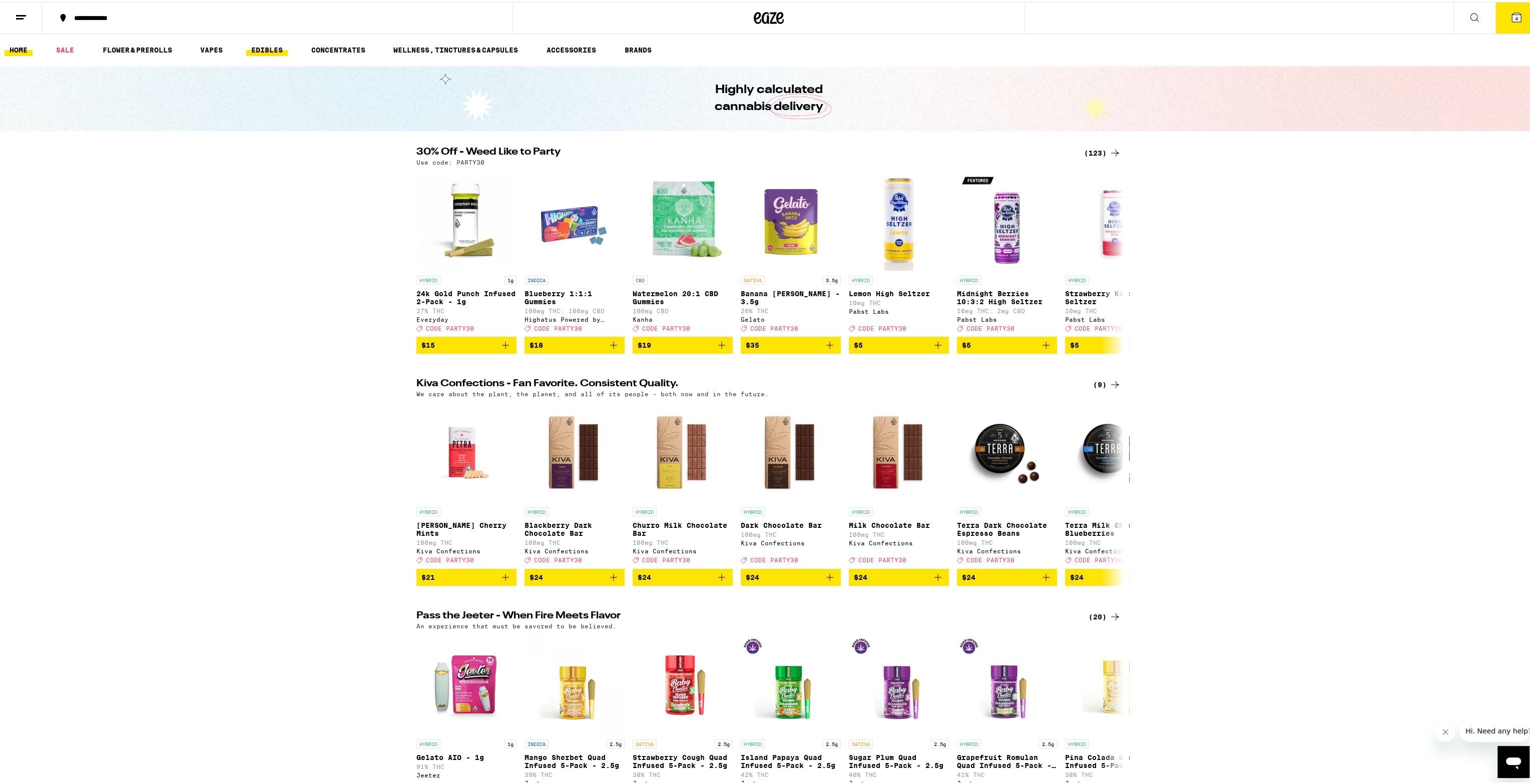
click at [265, 51] on link "EDIBLES" at bounding box center [267, 48] width 41 height 12
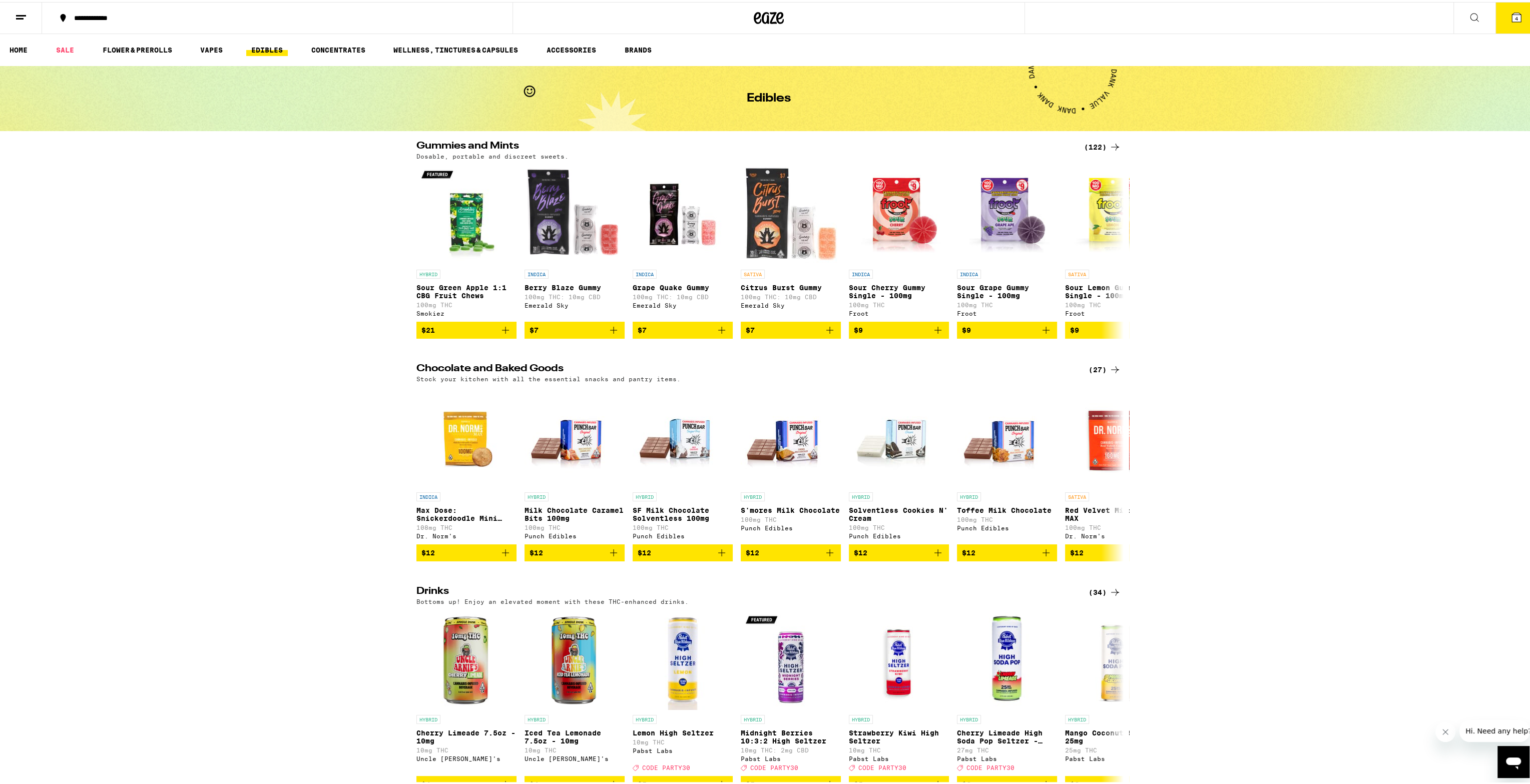
click at [1098, 143] on div "(122)" at bounding box center [1102, 145] width 37 height 12
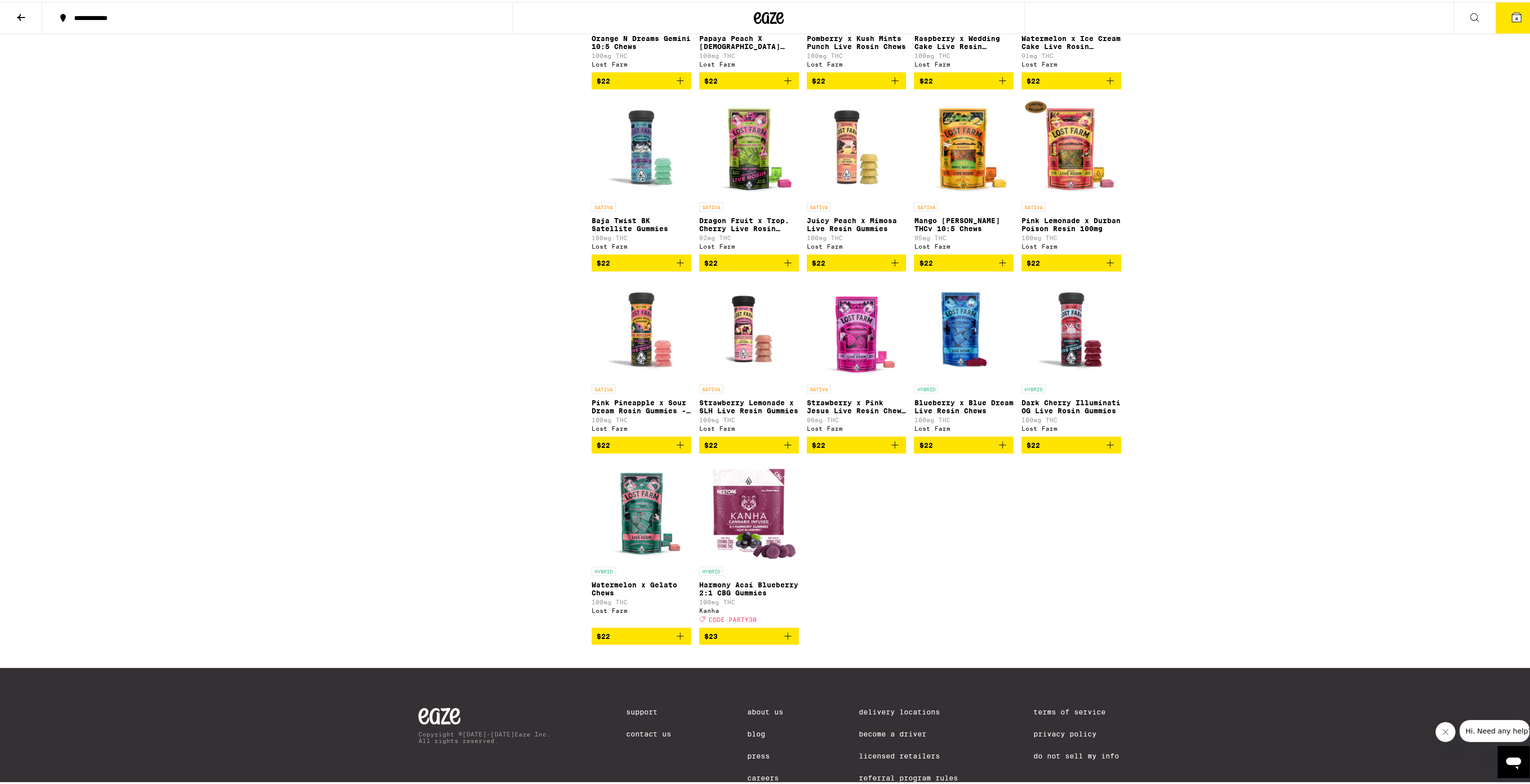
scroll to position [4153, 0]
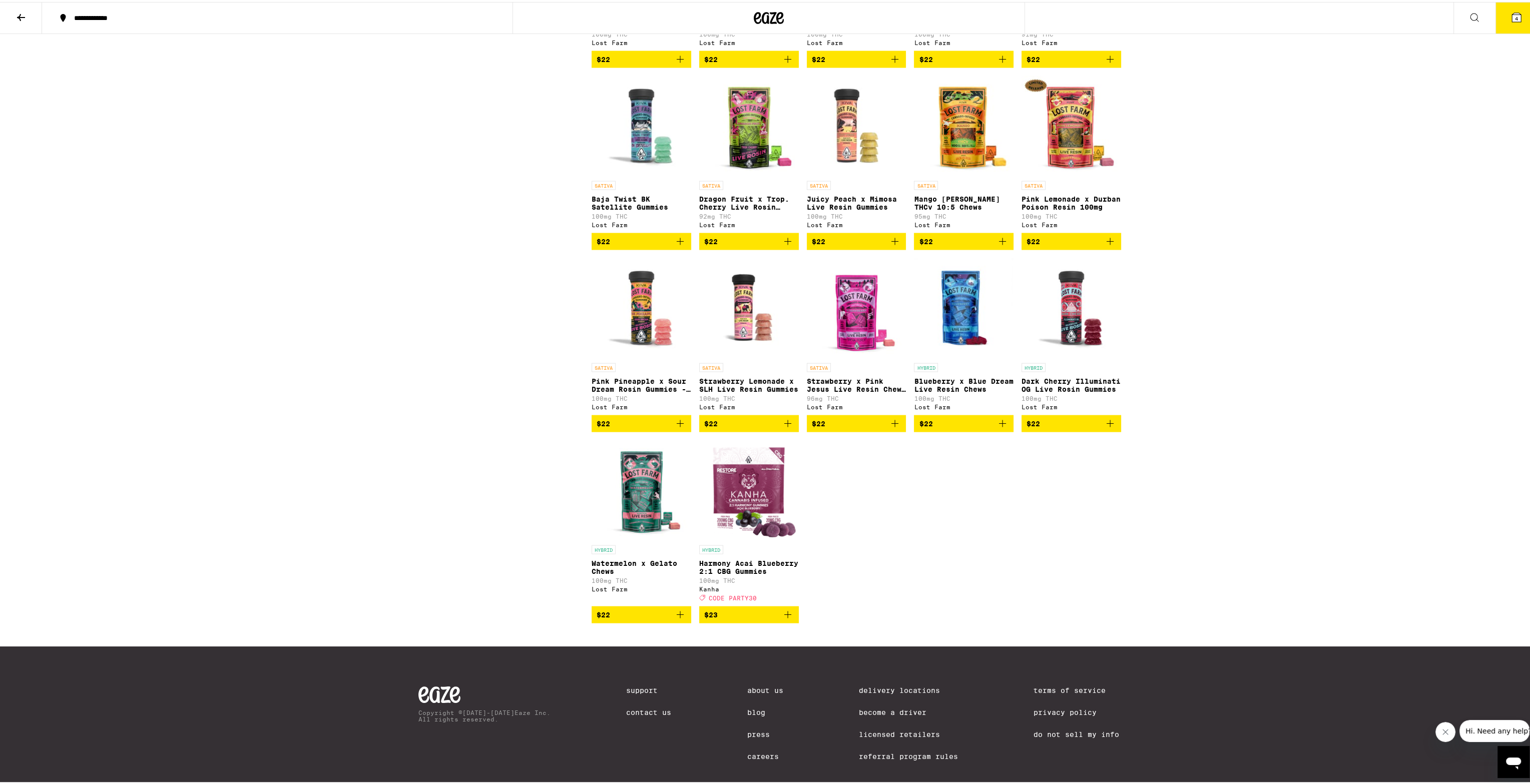
click at [851, 246] on span "$22" at bounding box center [856, 239] width 90 height 12
click at [1513, 13] on icon at bounding box center [1517, 15] width 9 height 9
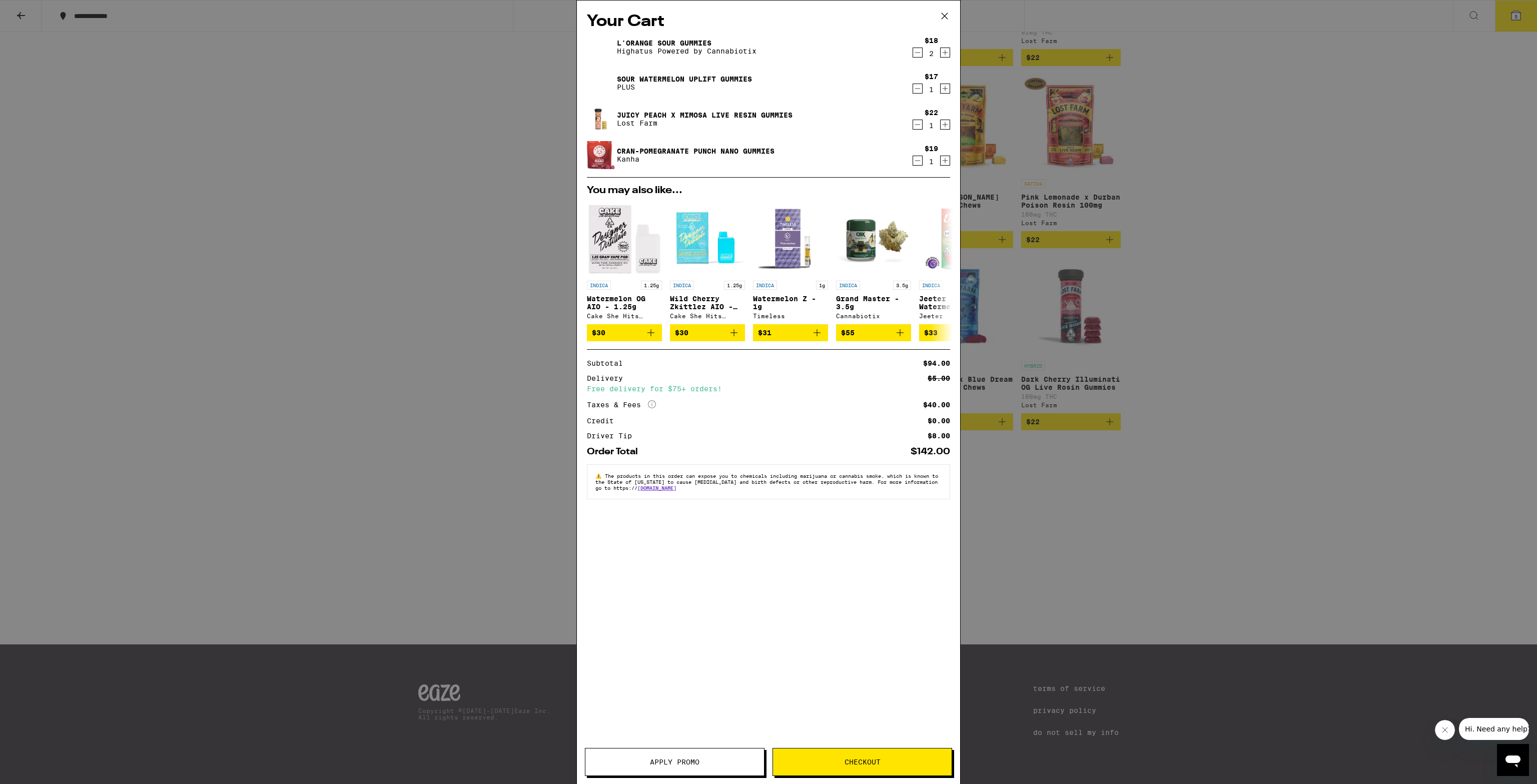
click at [655, 766] on span "Apply Promo" at bounding box center [675, 762] width 50 height 7
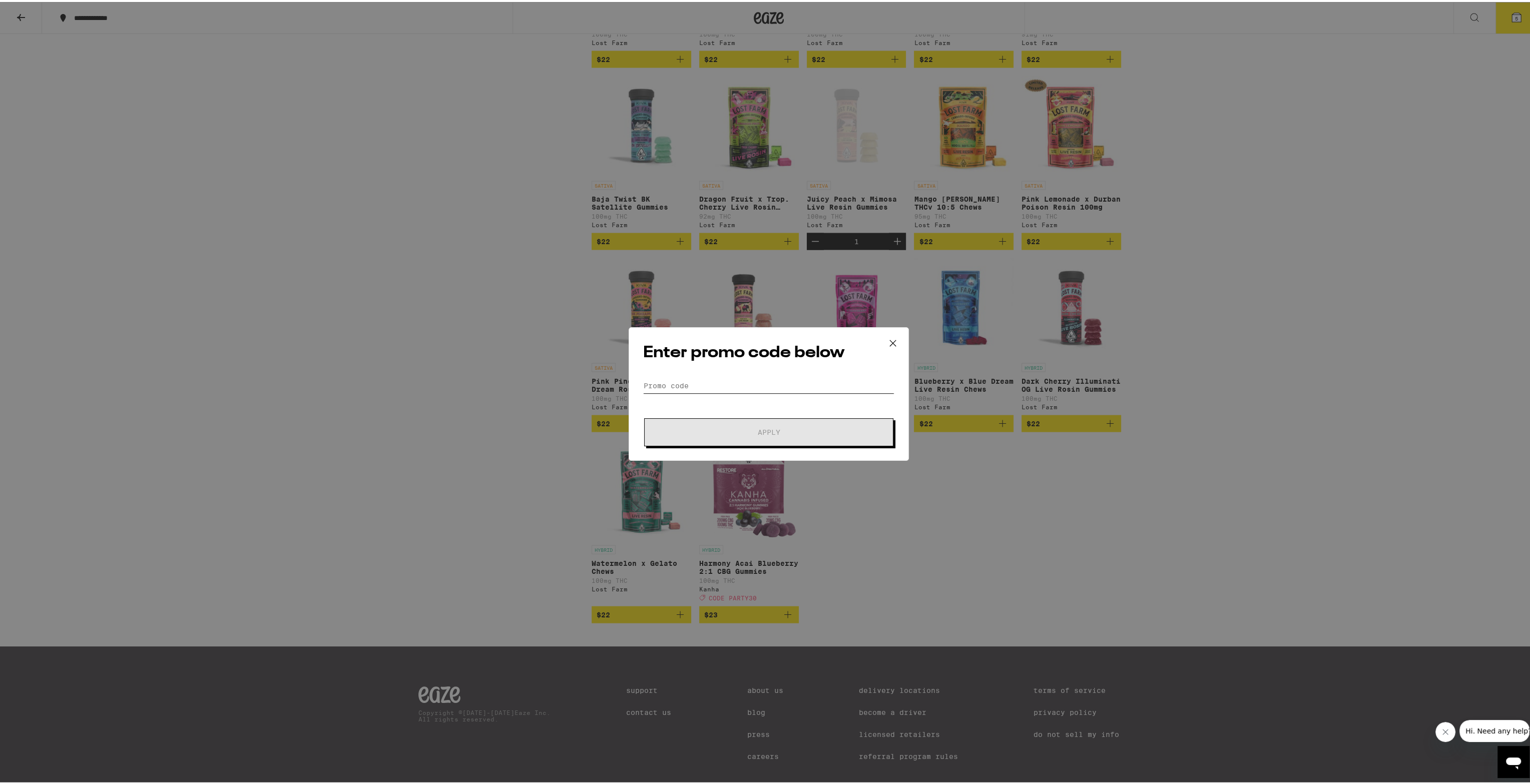
click at [671, 380] on input "Promo Code" at bounding box center [769, 384] width 251 height 15
type input "party30"
click at [780, 423] on button "Apply" at bounding box center [769, 430] width 249 height 28
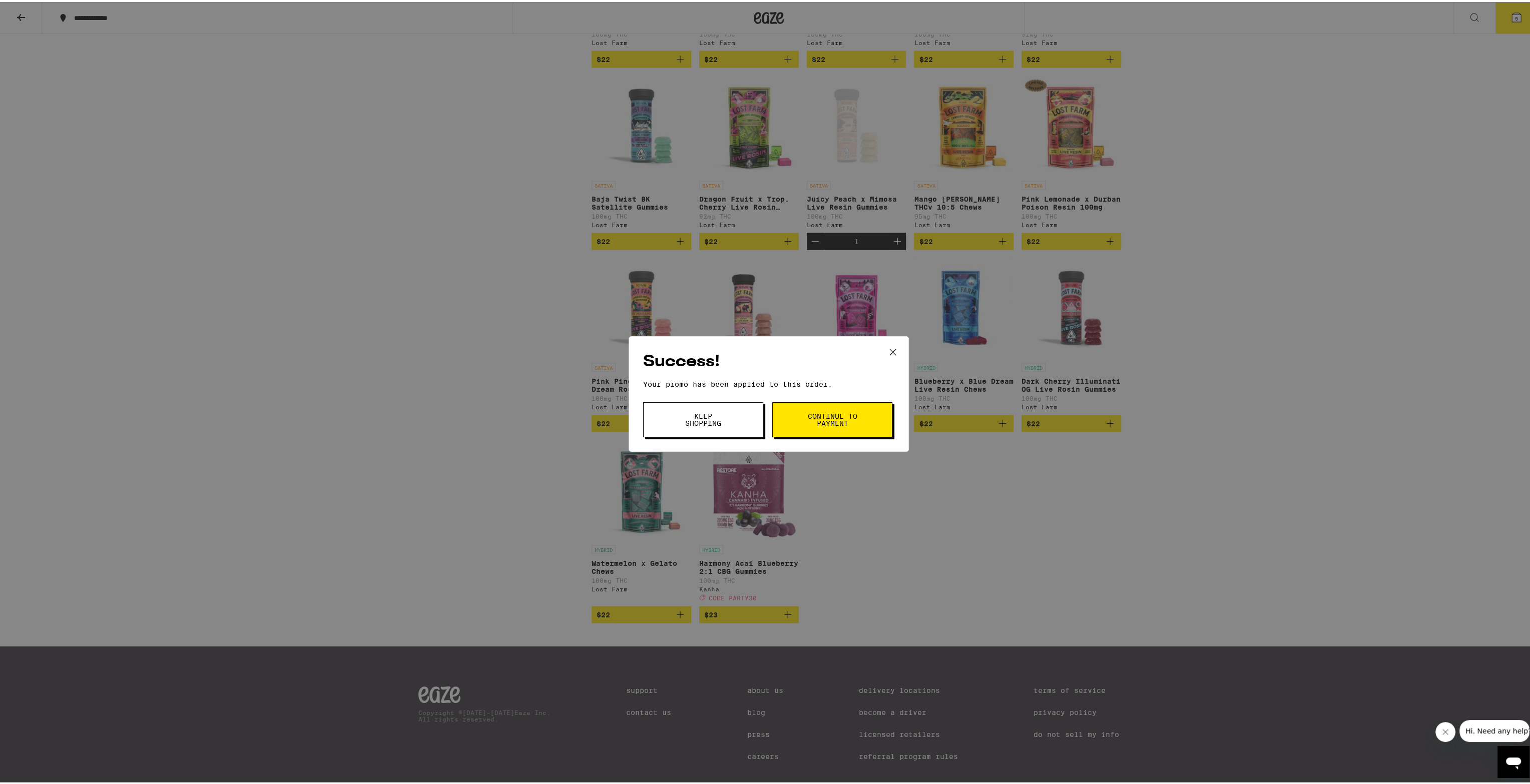
click at [821, 411] on span "Continue to payment" at bounding box center [832, 418] width 51 height 14
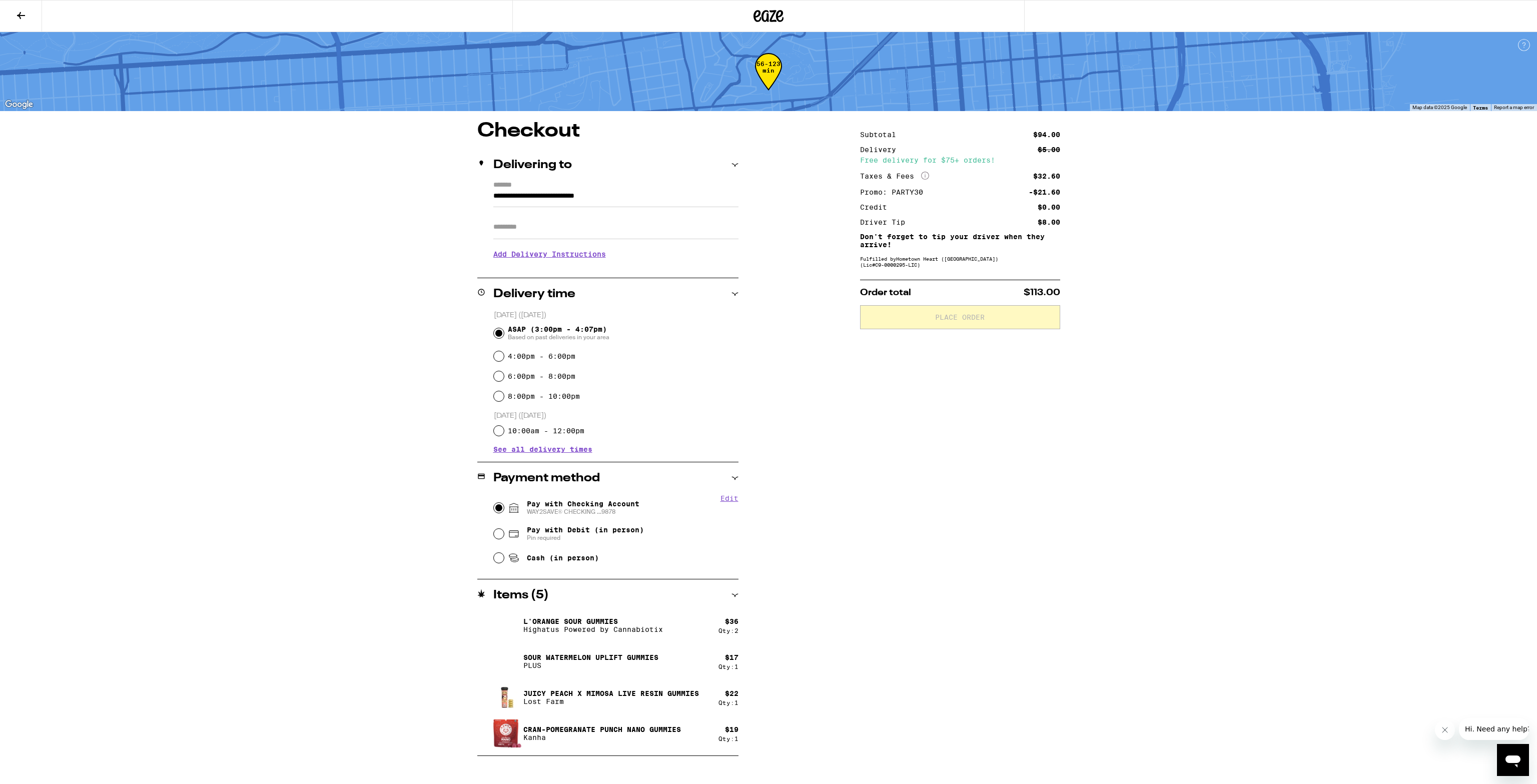
click at [499, 506] on input "Pay with Checking Account WAY2SAVE® CHECKING ...9878" at bounding box center [499, 508] width 10 height 10
radio input "true"
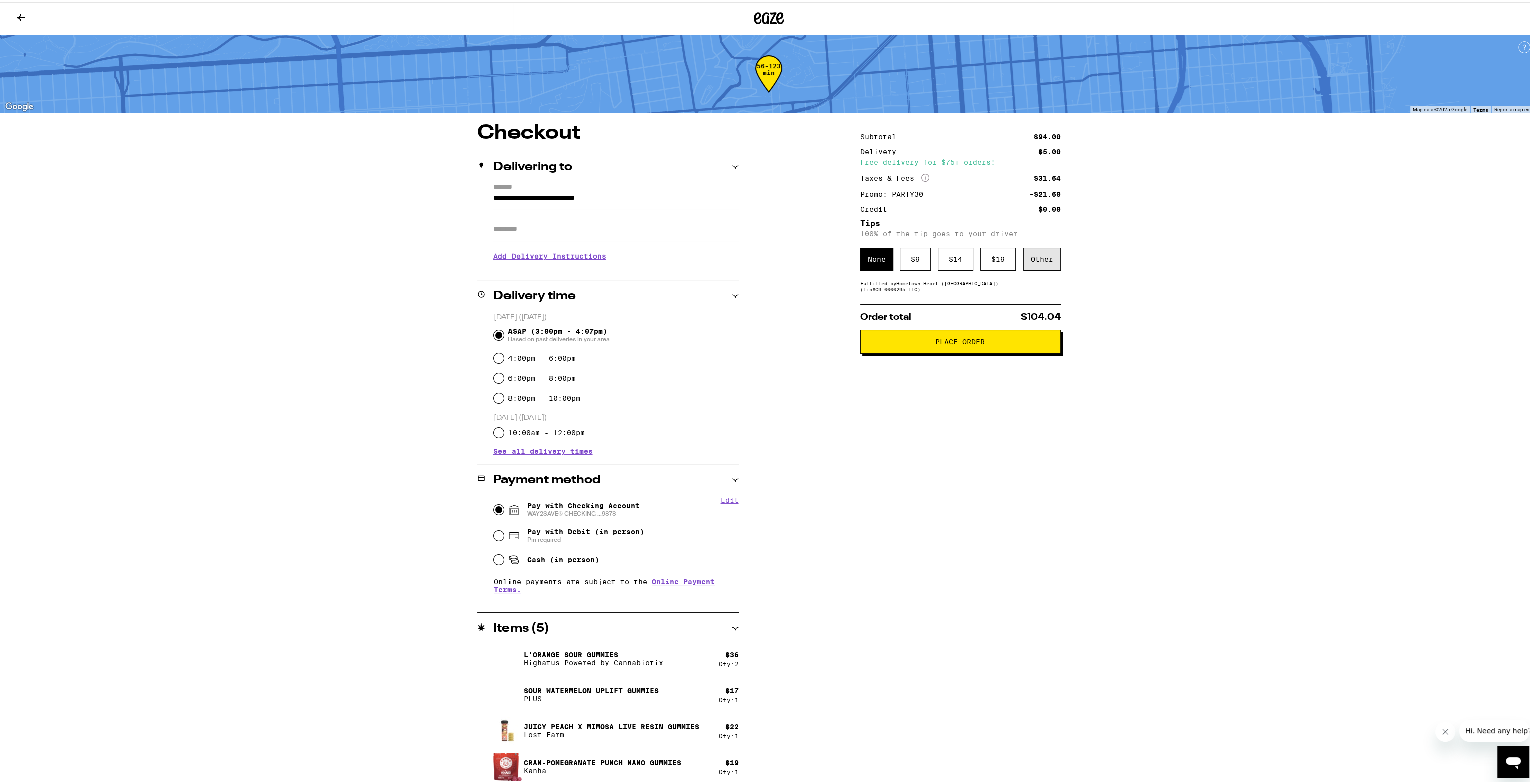
click at [1046, 256] on div "Other" at bounding box center [1041, 257] width 37 height 23
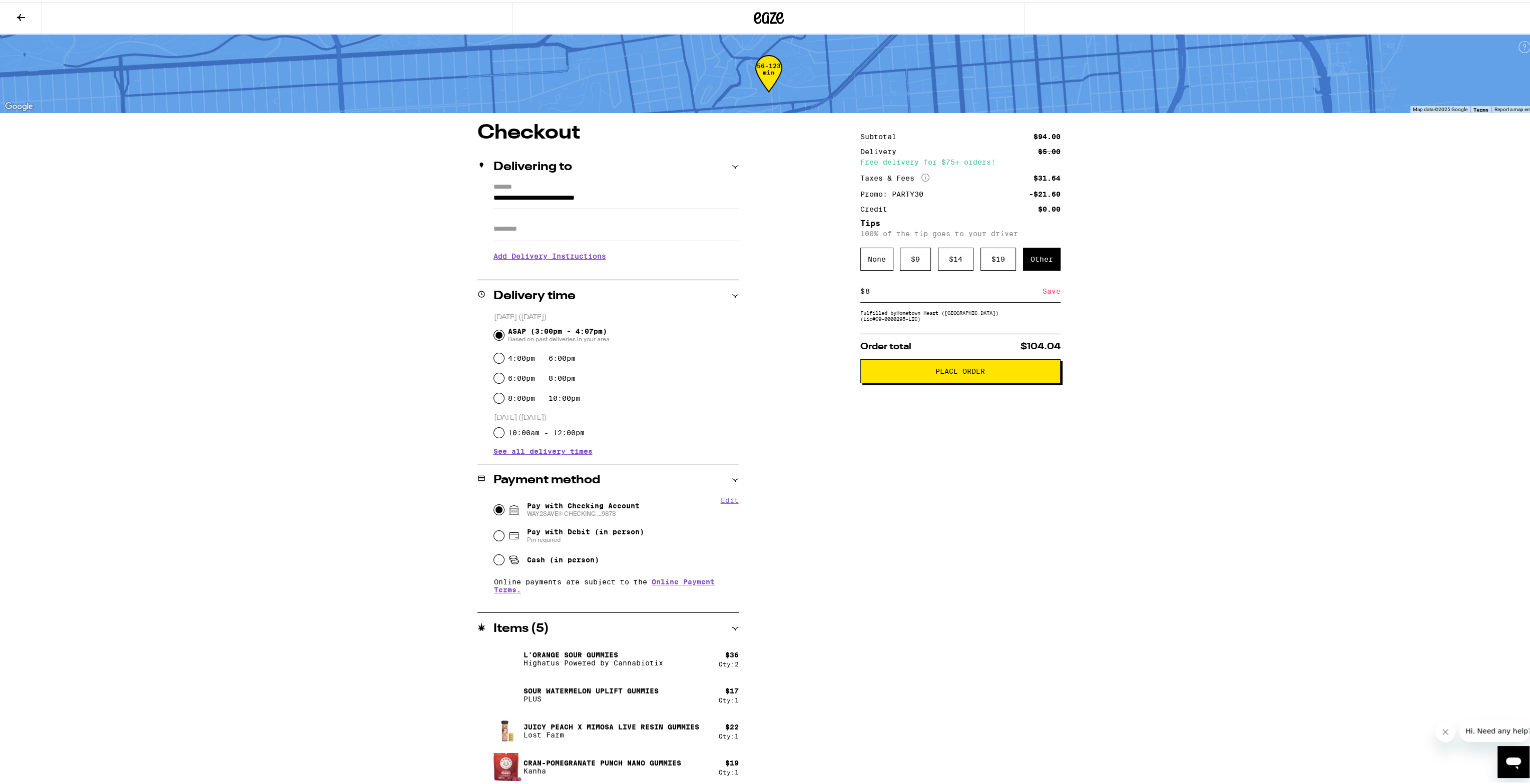
type input "8"
click at [1044, 290] on div "Save" at bounding box center [1052, 289] width 18 height 22
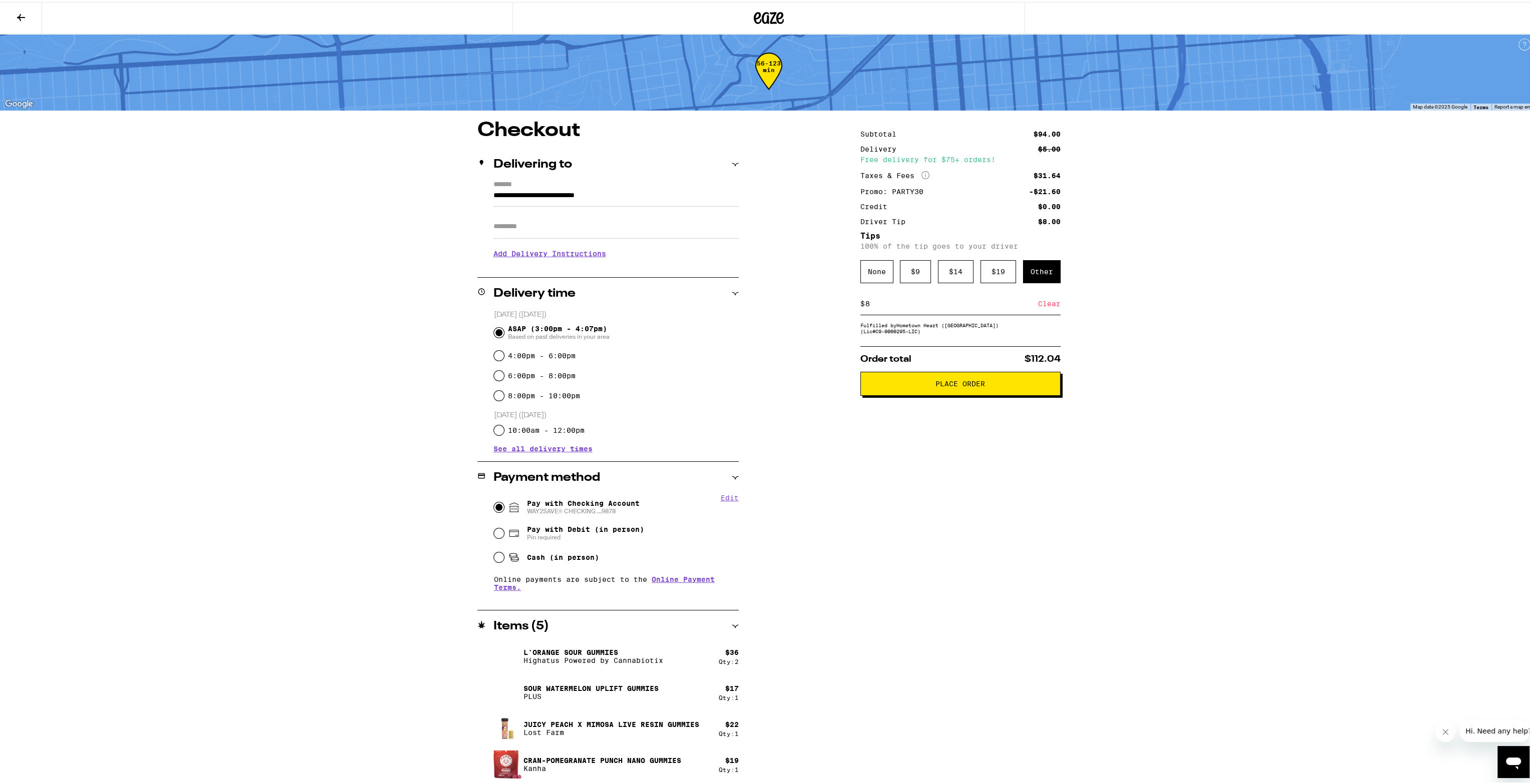
scroll to position [3, 0]
click at [951, 392] on button "Place Order" at bounding box center [960, 380] width 201 height 24
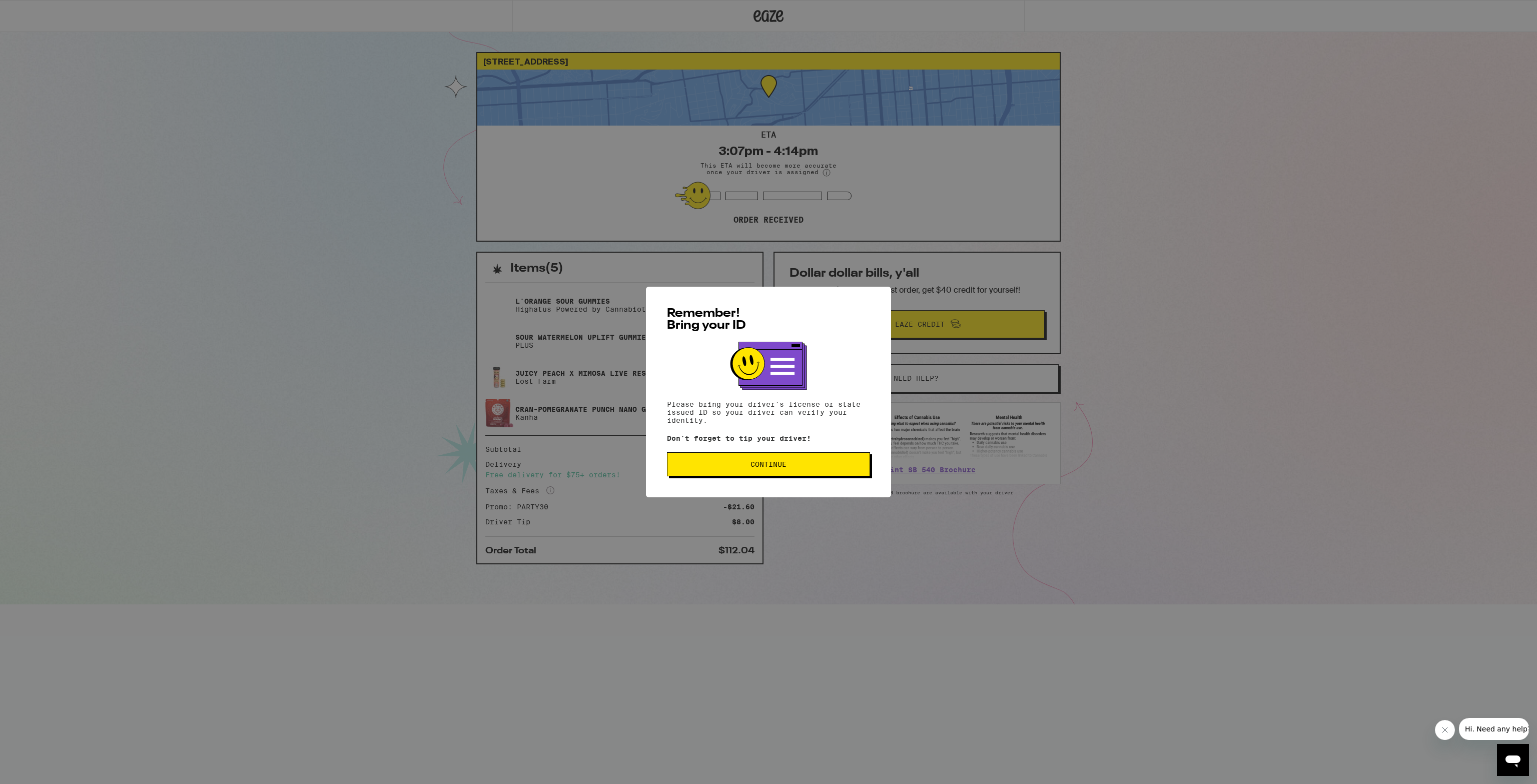
click at [785, 472] on button "Continue" at bounding box center [768, 464] width 203 height 24
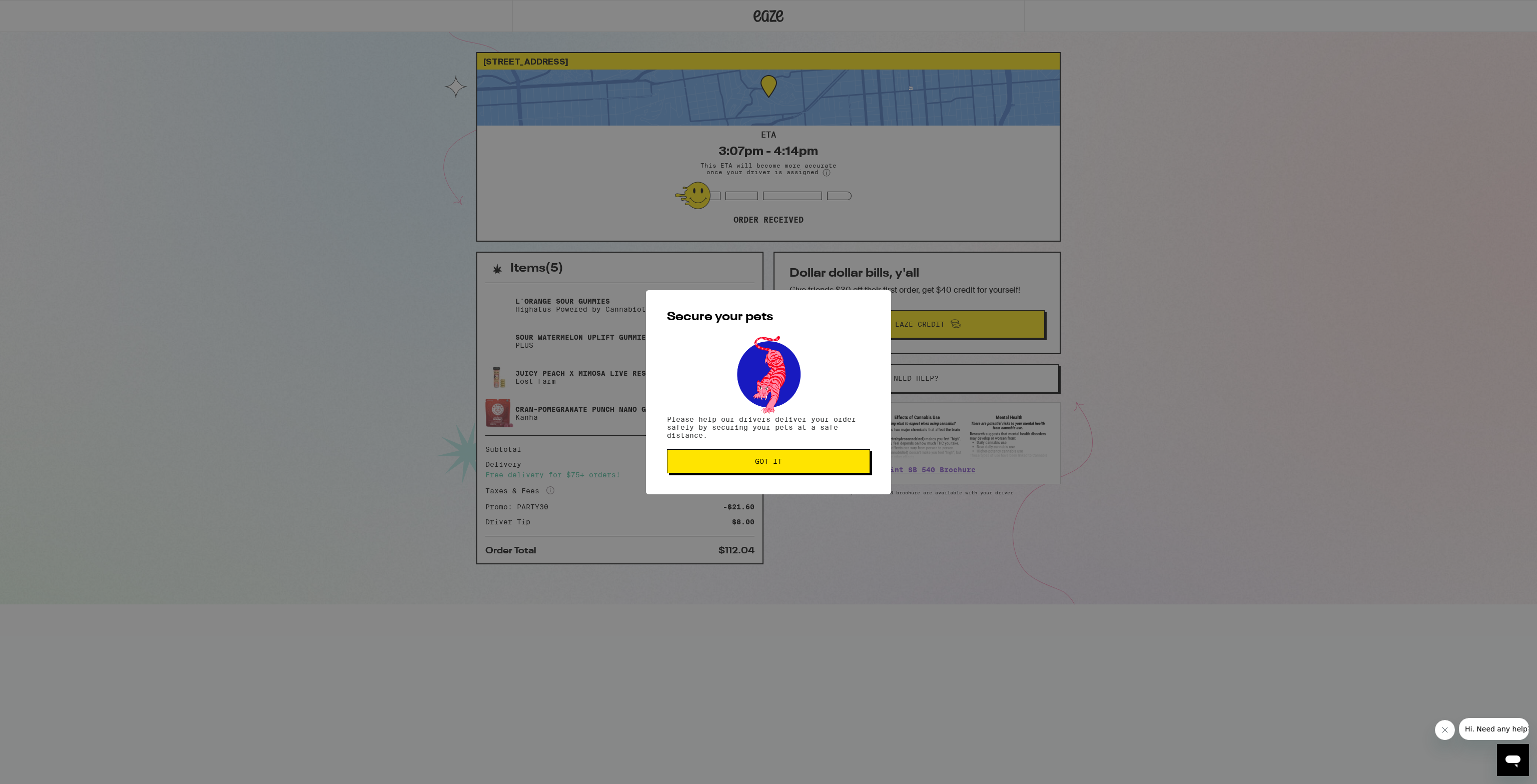
click at [783, 462] on span "Got it" at bounding box center [768, 461] width 187 height 7
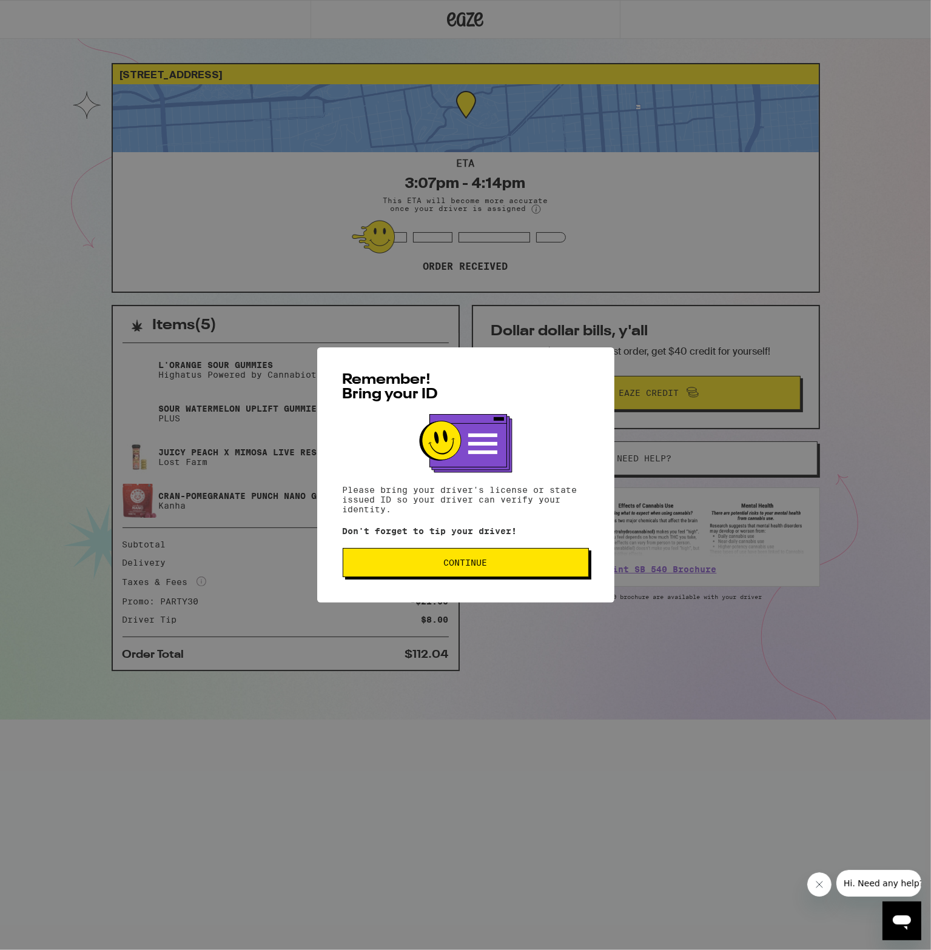
click at [754, 240] on div "Remember! Bring your ID Please bring your driver's license or state issued ID s…" at bounding box center [465, 475] width 931 height 950
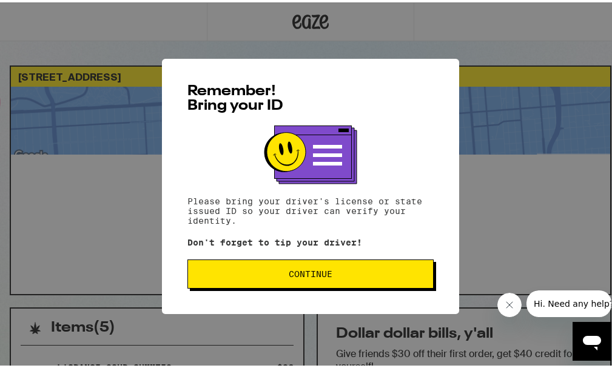
click at [332, 276] on span "Continue" at bounding box center [311, 271] width 226 height 8
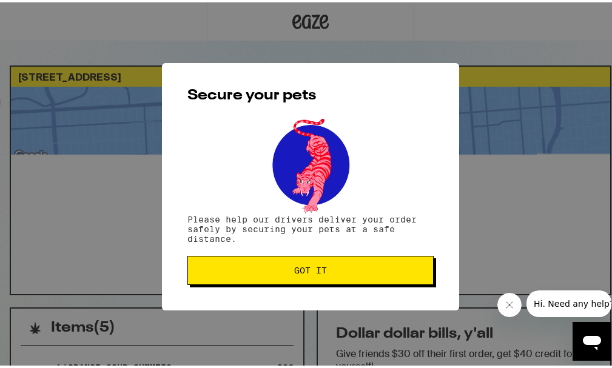
click at [338, 267] on span "Got it" at bounding box center [311, 268] width 226 height 8
